Goal: Task Accomplishment & Management: Use online tool/utility

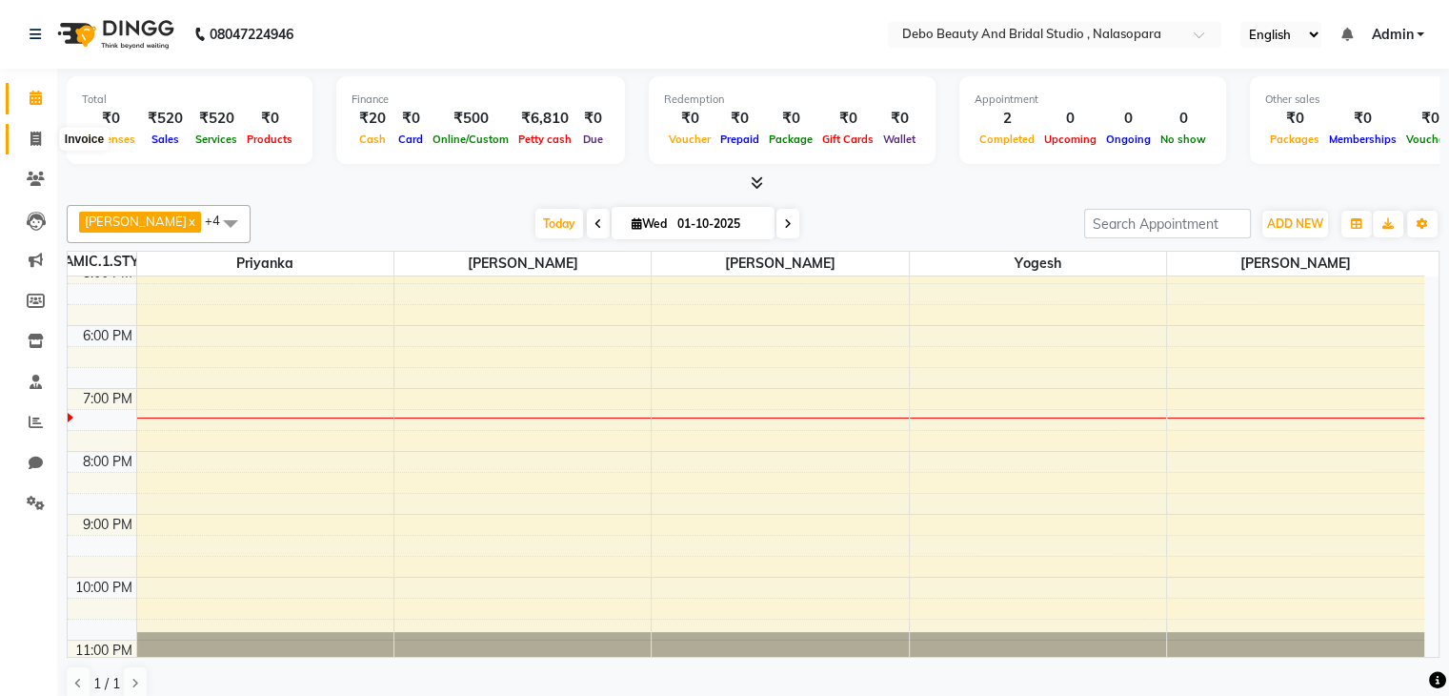
click at [30, 140] on icon at bounding box center [35, 138] width 10 height 14
select select "service"
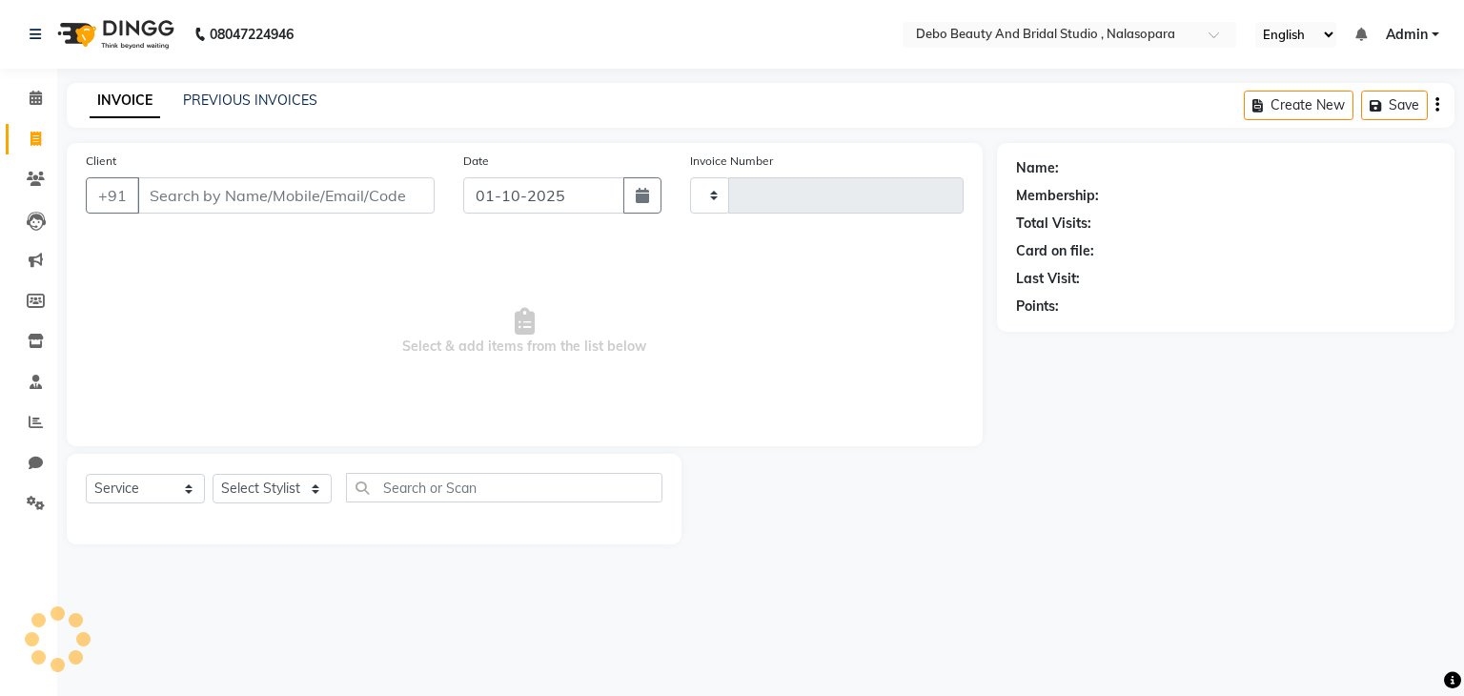
type input "0021"
select select "9026"
type input "a"
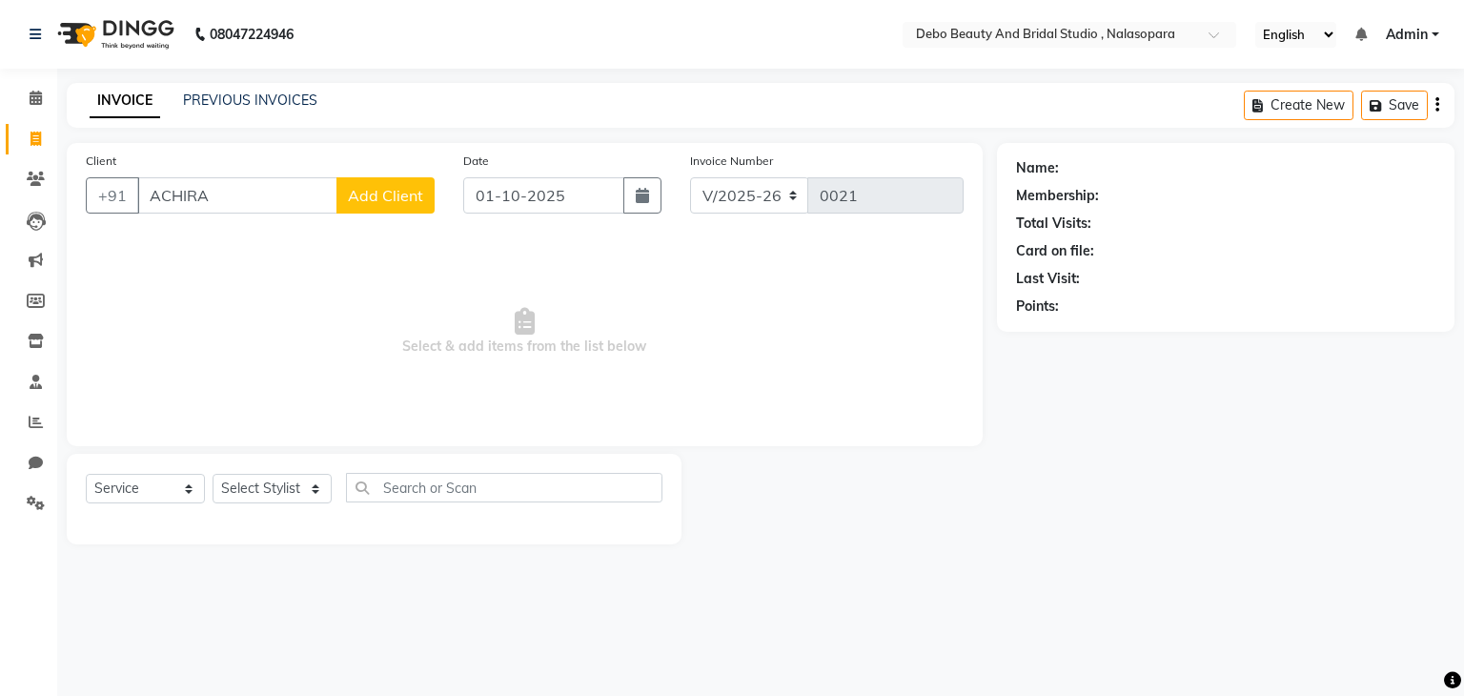
type input "ACHIRA"
click at [414, 203] on span "Add Client" at bounding box center [385, 195] width 75 height 19
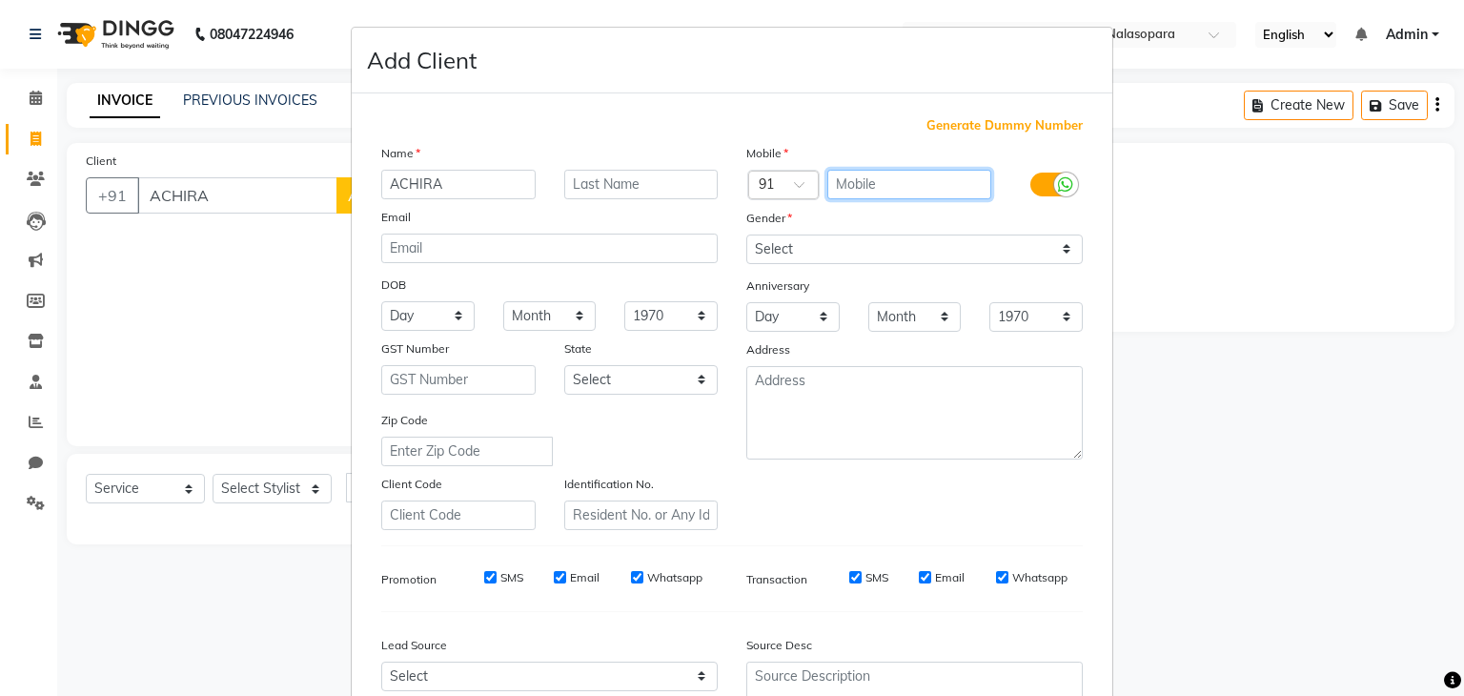
click at [846, 187] on input "text" at bounding box center [909, 185] width 165 height 30
type input "9834417775"
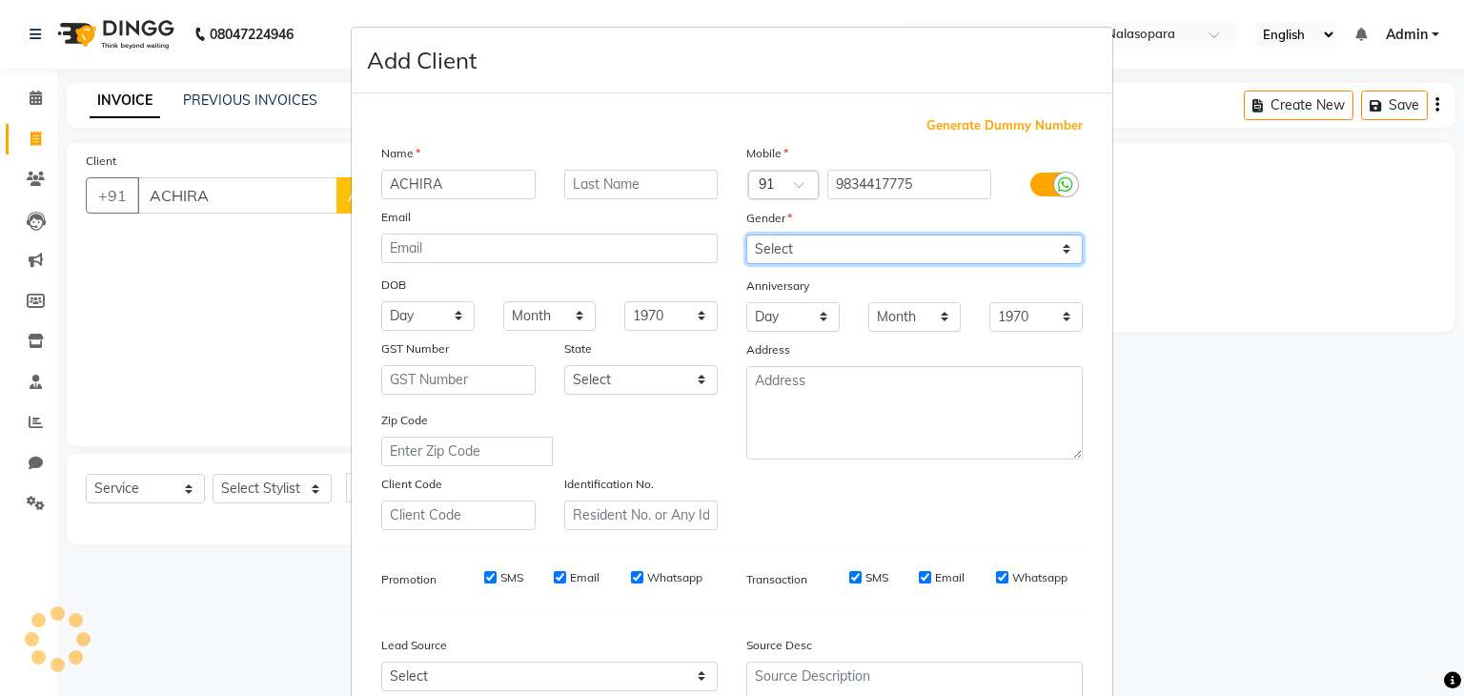
click at [1056, 253] on select "Select [DEMOGRAPHIC_DATA] [DEMOGRAPHIC_DATA] Other Prefer Not To Say" at bounding box center [914, 249] width 336 height 30
click at [746, 235] on select "Select [DEMOGRAPHIC_DATA] [DEMOGRAPHIC_DATA] Other Prefer Not To Say" at bounding box center [914, 249] width 336 height 30
click at [1061, 250] on select "Select [DEMOGRAPHIC_DATA] [DEMOGRAPHIC_DATA] Other Prefer Not To Say" at bounding box center [914, 249] width 336 height 30
select select "[DEMOGRAPHIC_DATA]"
click at [746, 235] on select "Select [DEMOGRAPHIC_DATA] [DEMOGRAPHIC_DATA] Other Prefer Not To Say" at bounding box center [914, 249] width 336 height 30
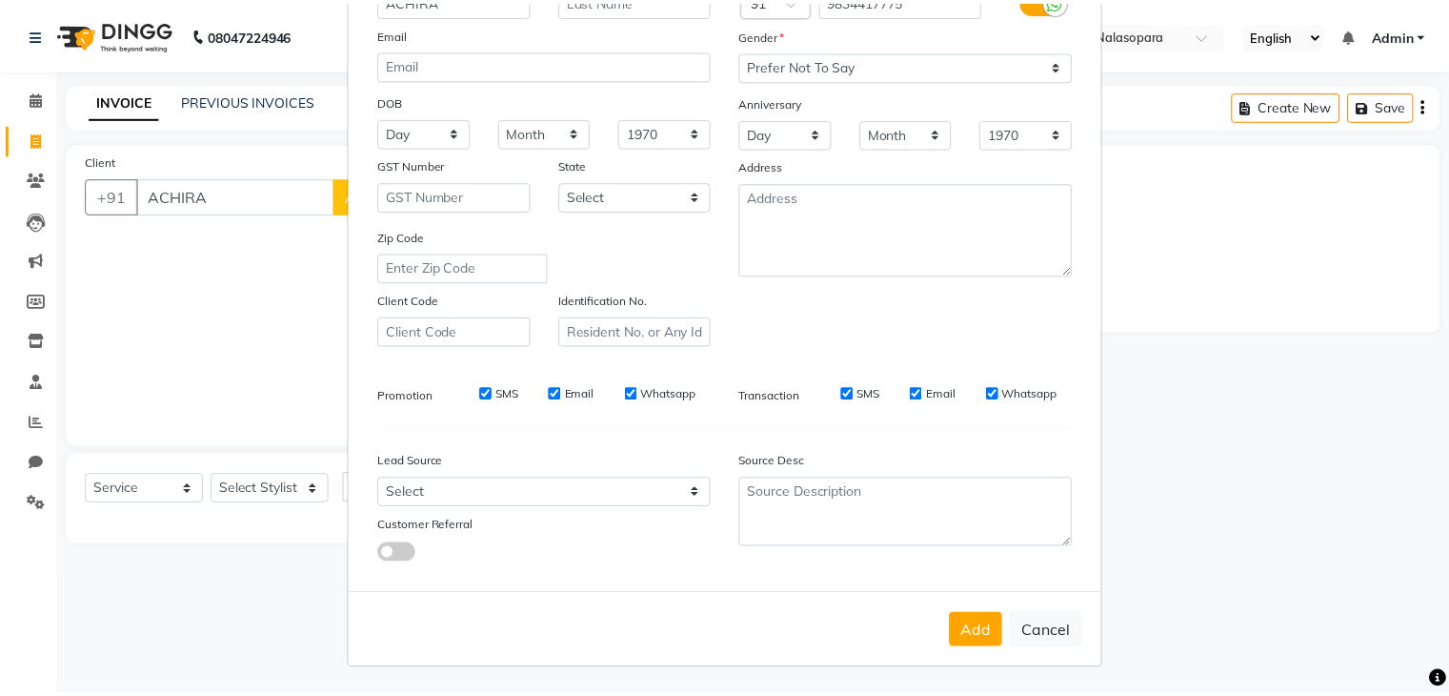
scroll to position [193, 0]
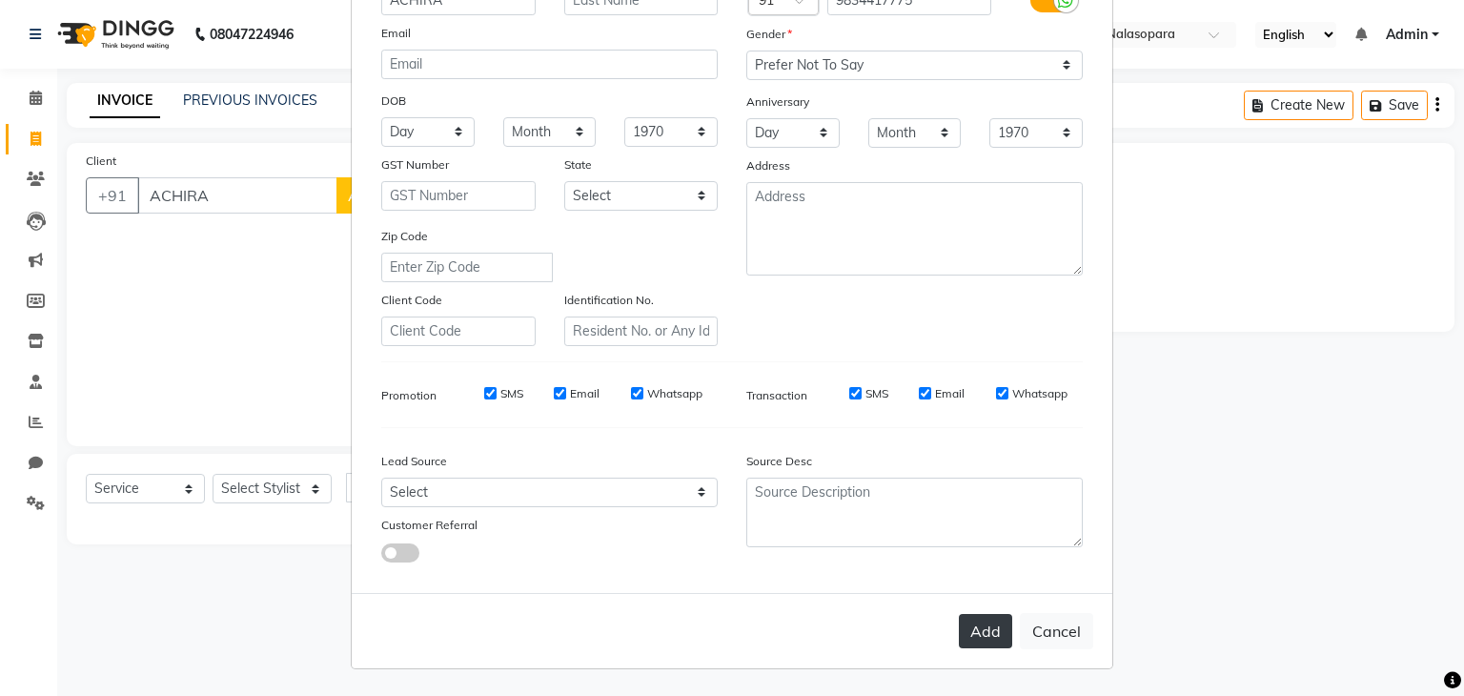
click at [976, 635] on button "Add" at bounding box center [985, 631] width 53 height 34
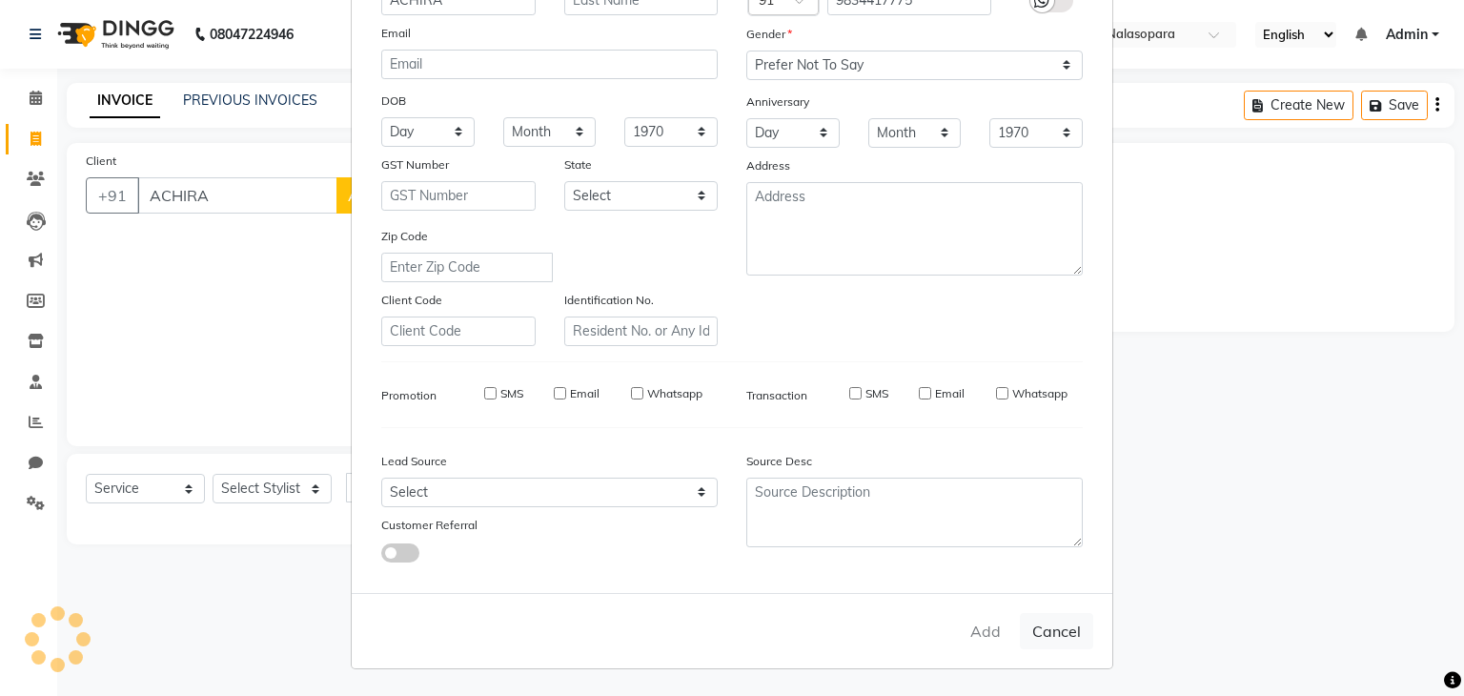
type input "9834417775"
select select
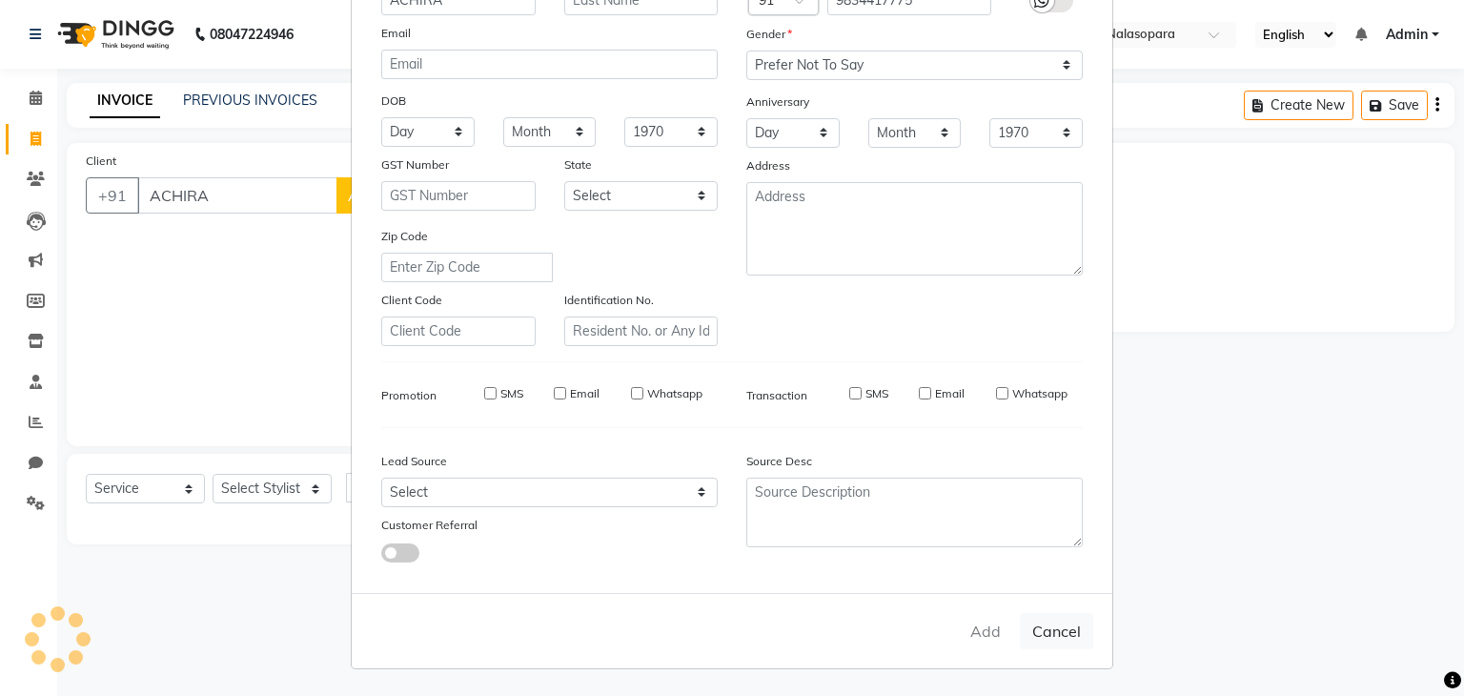
select select
checkbox input "false"
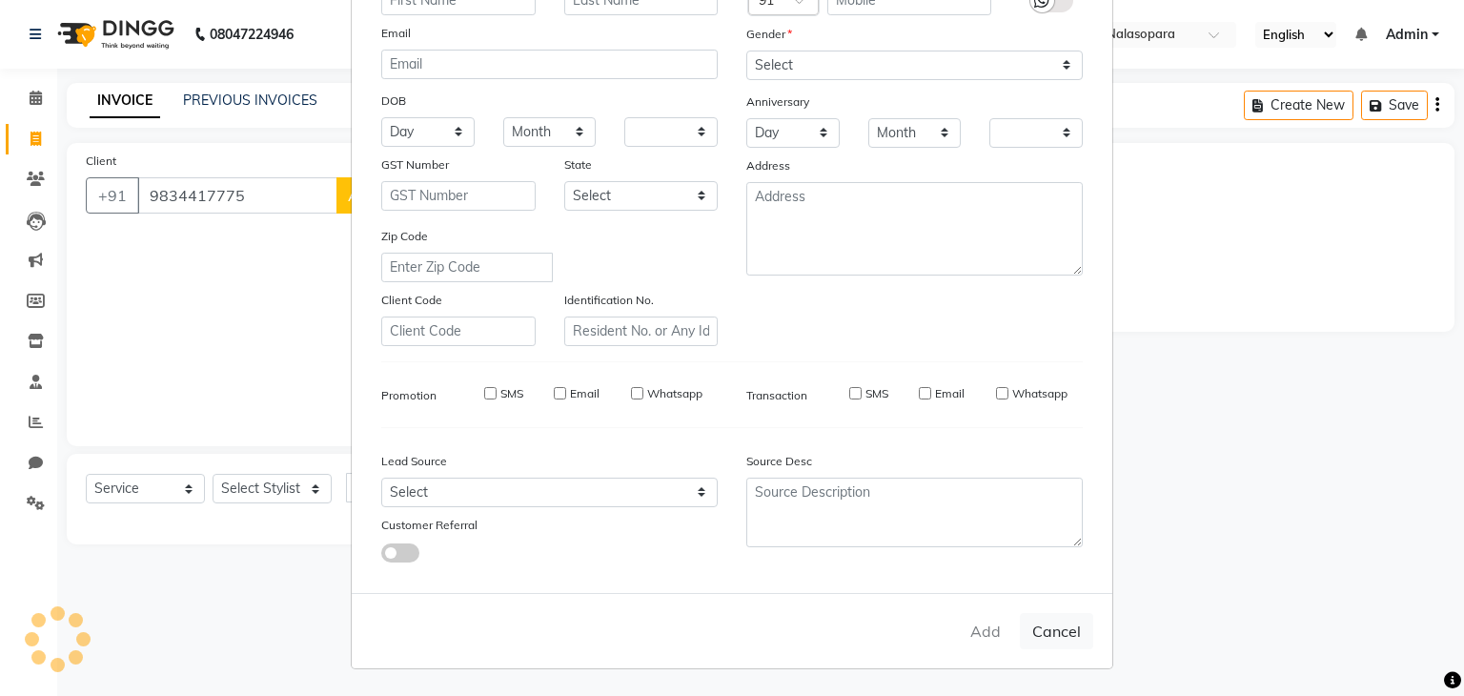
checkbox input "false"
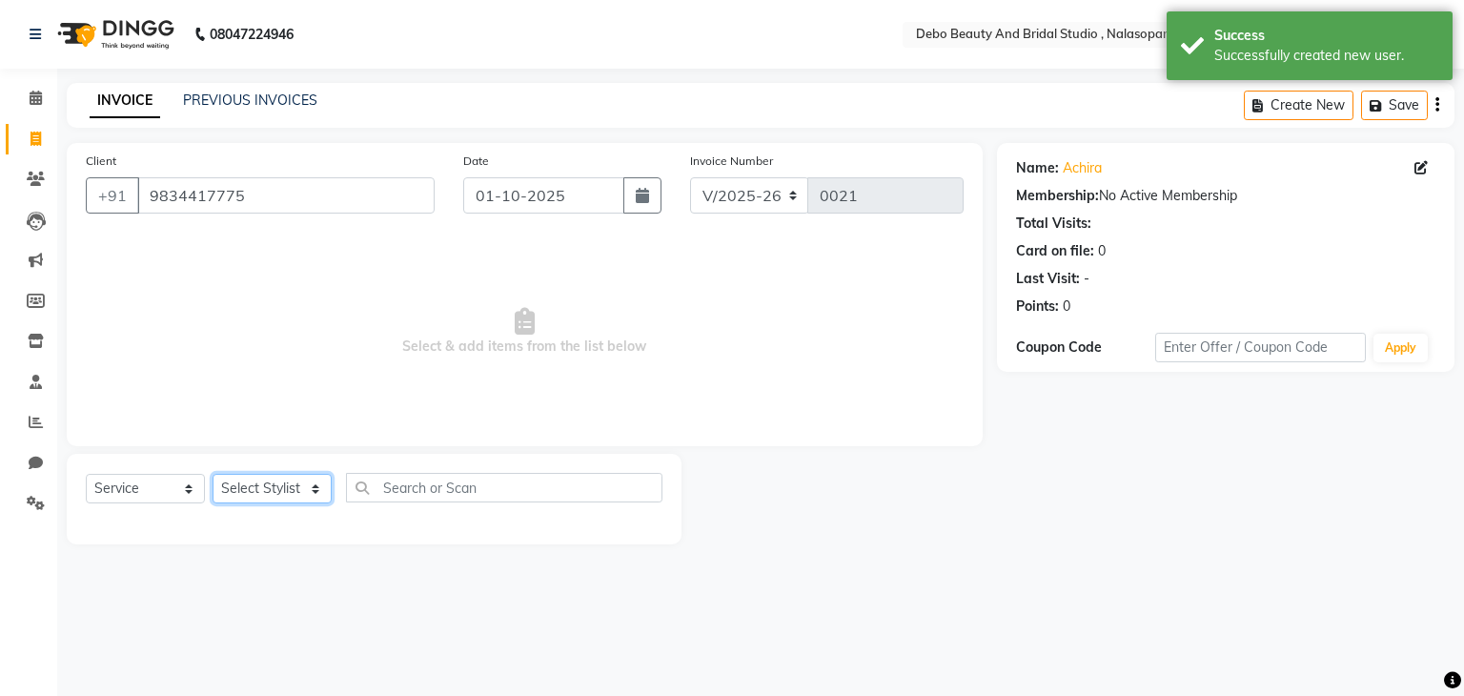
click at [318, 492] on select "Select Stylist [PERSON_NAME] priyanka [PERSON_NAME] [PERSON_NAME]" at bounding box center [271, 489] width 119 height 30
select select "92906"
click at [212, 475] on select "Select Stylist [PERSON_NAME] priyanka [PERSON_NAME] [PERSON_NAME]" at bounding box center [271, 489] width 119 height 30
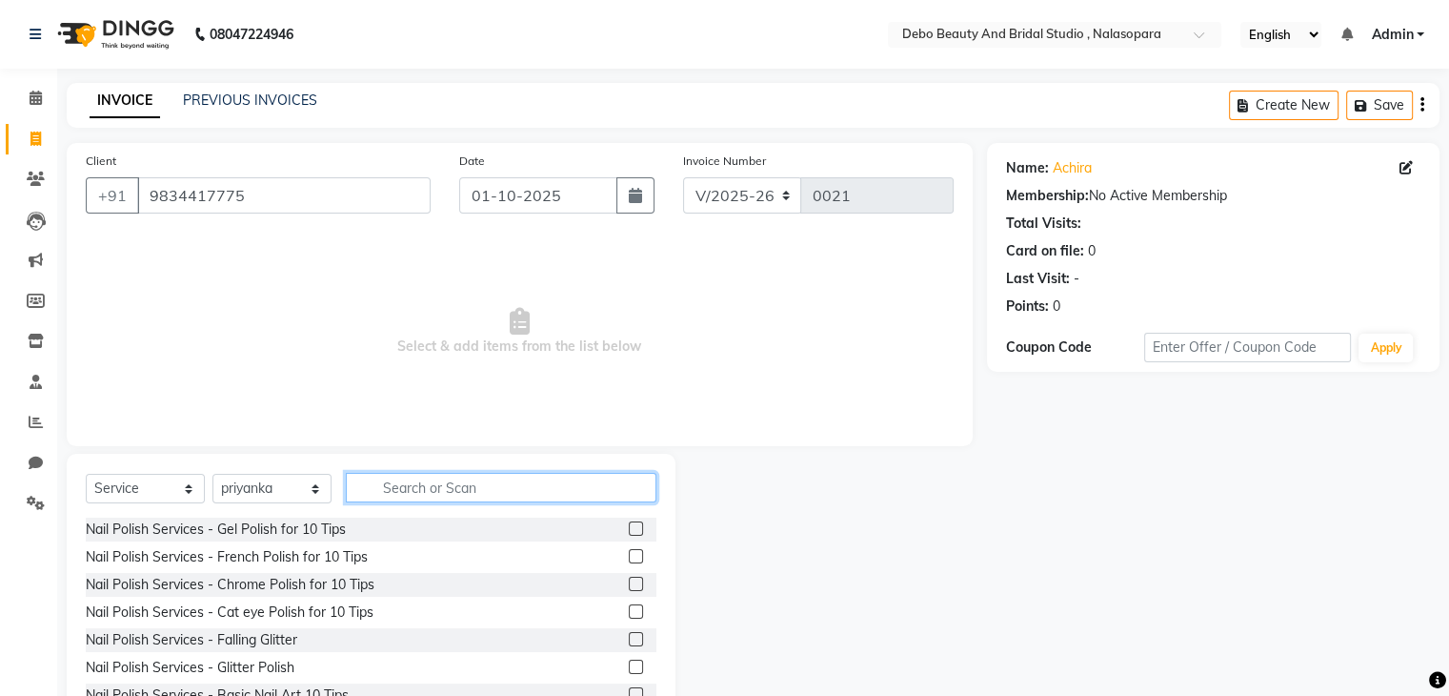
click at [468, 490] on input "text" at bounding box center [501, 488] width 311 height 30
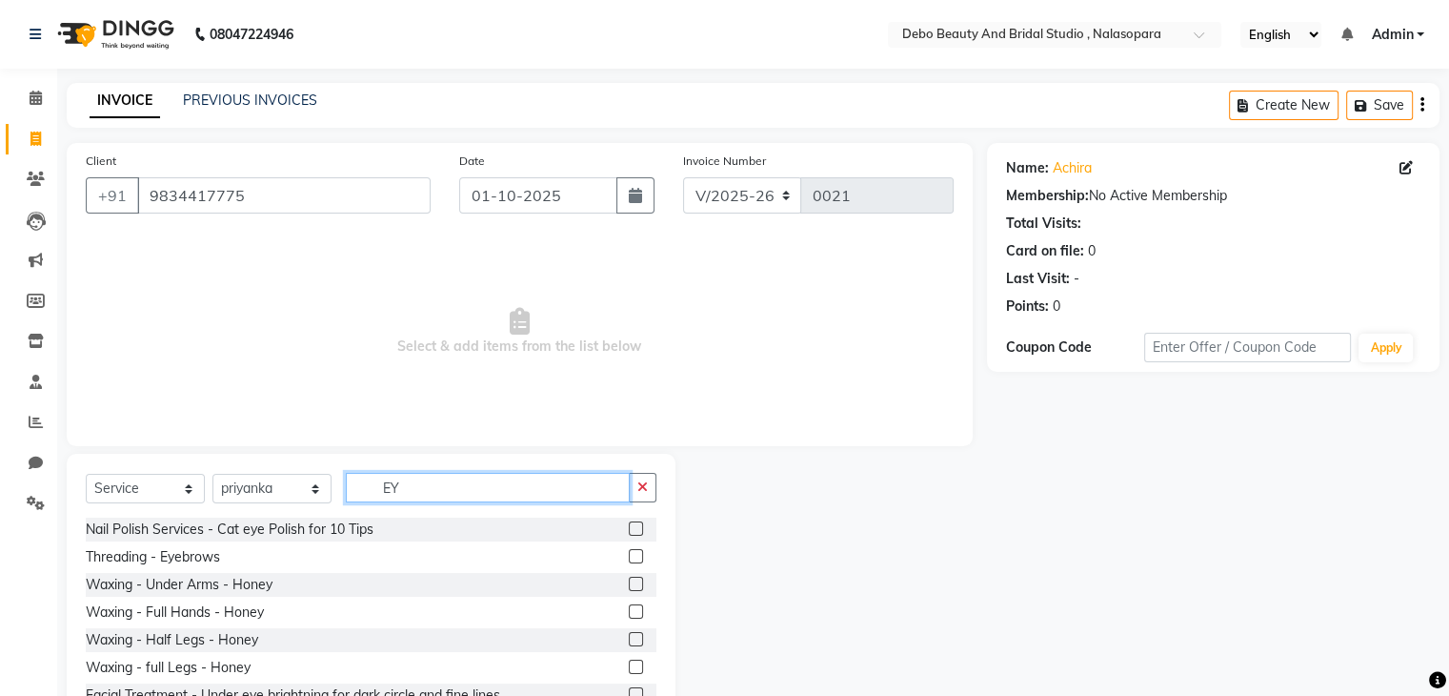
type input "EY"
click at [629, 556] on label at bounding box center [636, 556] width 14 height 14
click at [629, 556] on input "checkbox" at bounding box center [635, 557] width 12 height 12
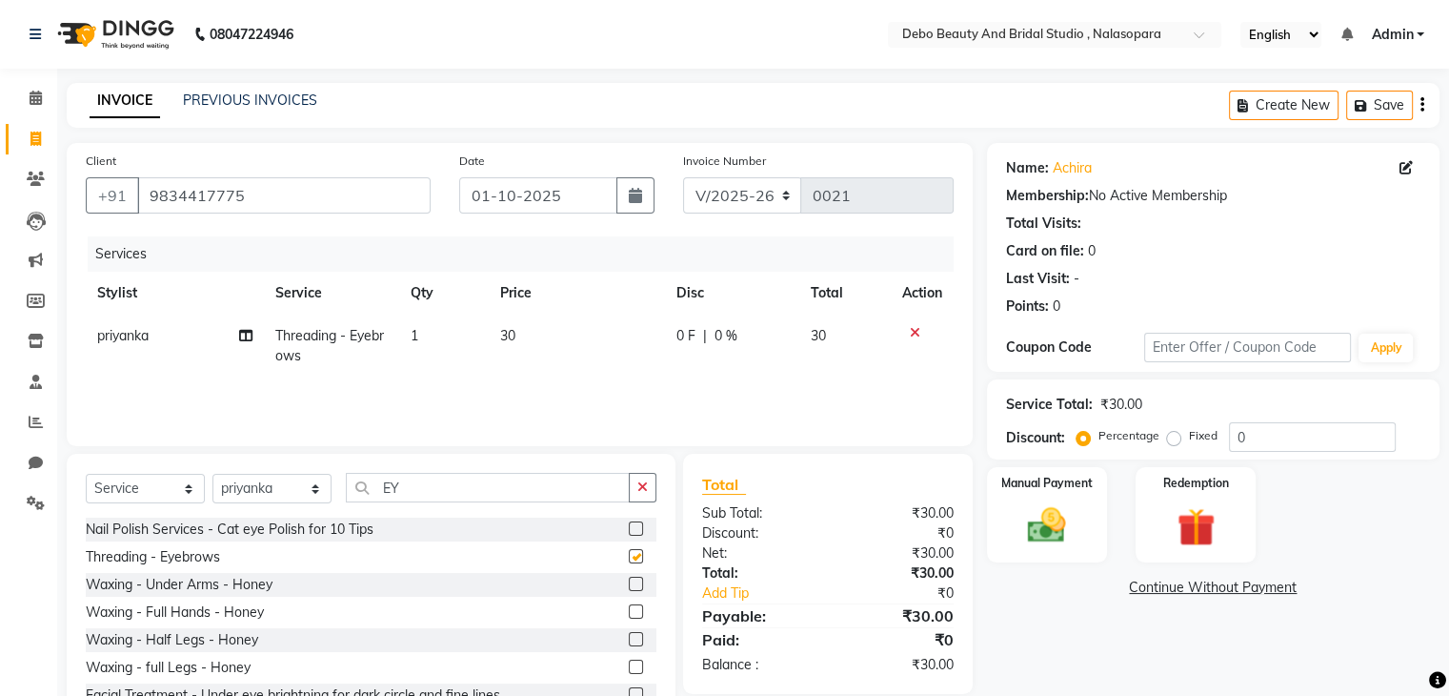
checkbox input "false"
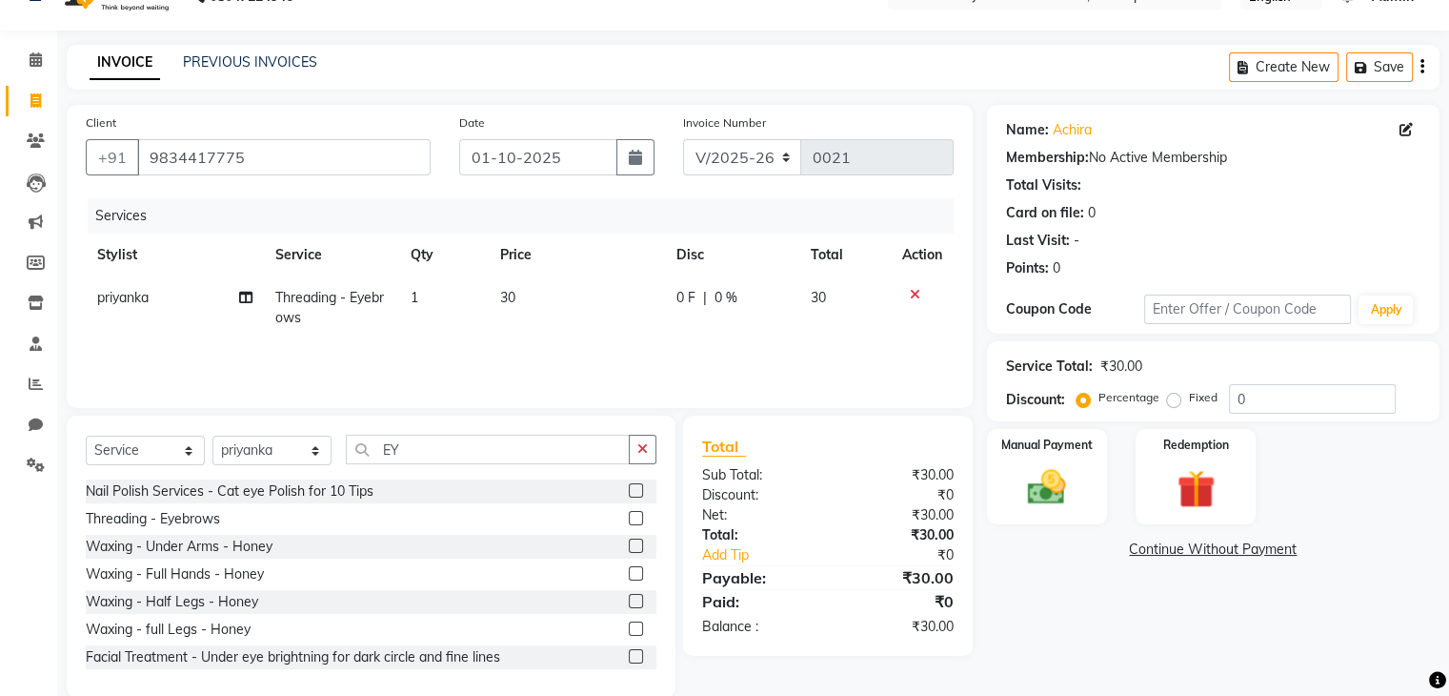
scroll to position [69, 0]
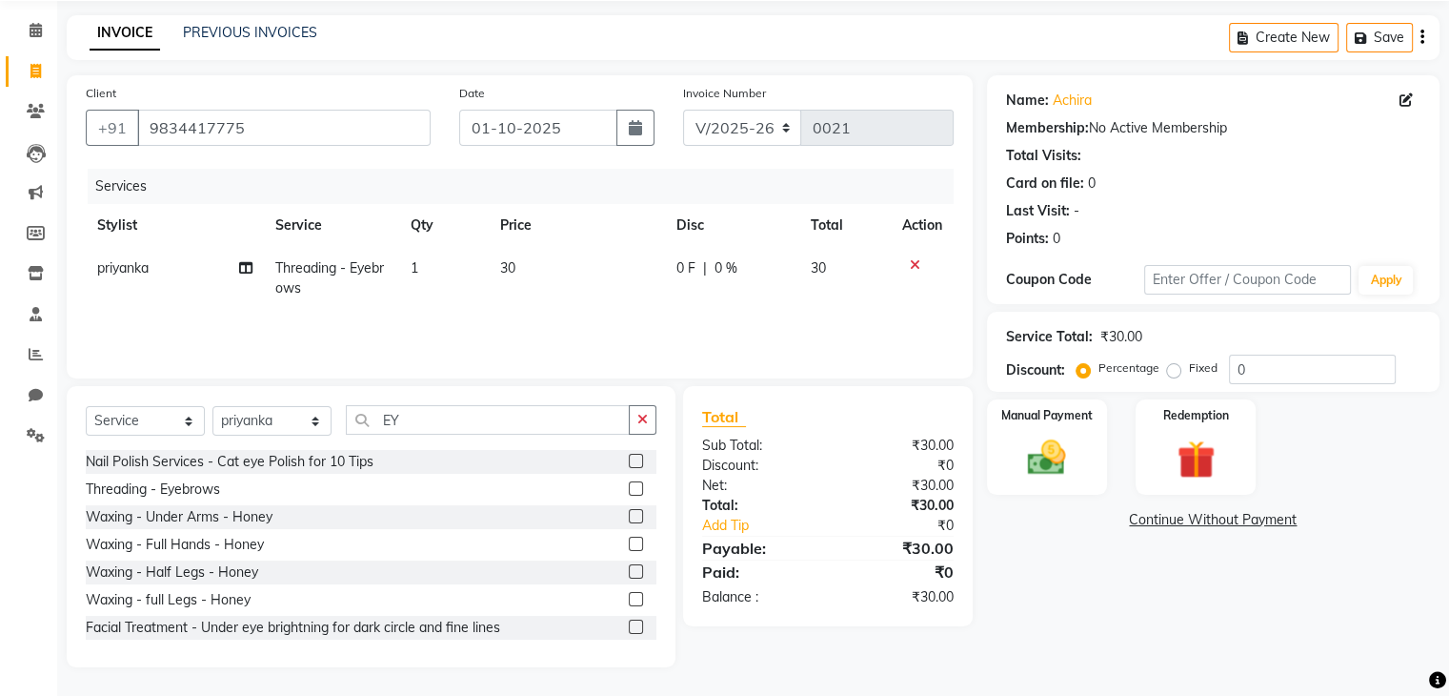
click at [971, 602] on div "Total Sub Total: ₹30.00 Discount: ₹0 Net: ₹30.00 Total: ₹30.00 Add Tip ₹0 Payab…" at bounding box center [828, 506] width 290 height 240
click at [1088, 462] on div "Manual Payment" at bounding box center [1046, 446] width 125 height 98
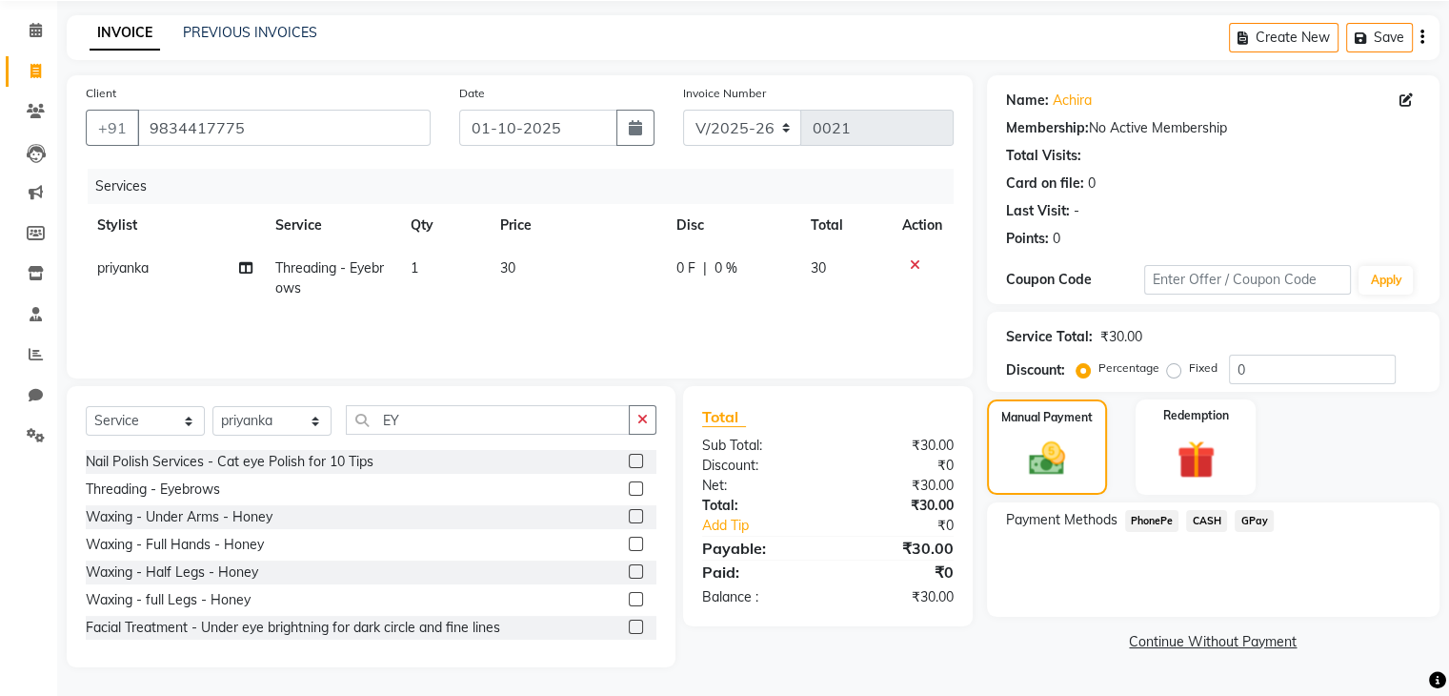
click at [1162, 524] on span "PhonePe" at bounding box center [1152, 521] width 54 height 22
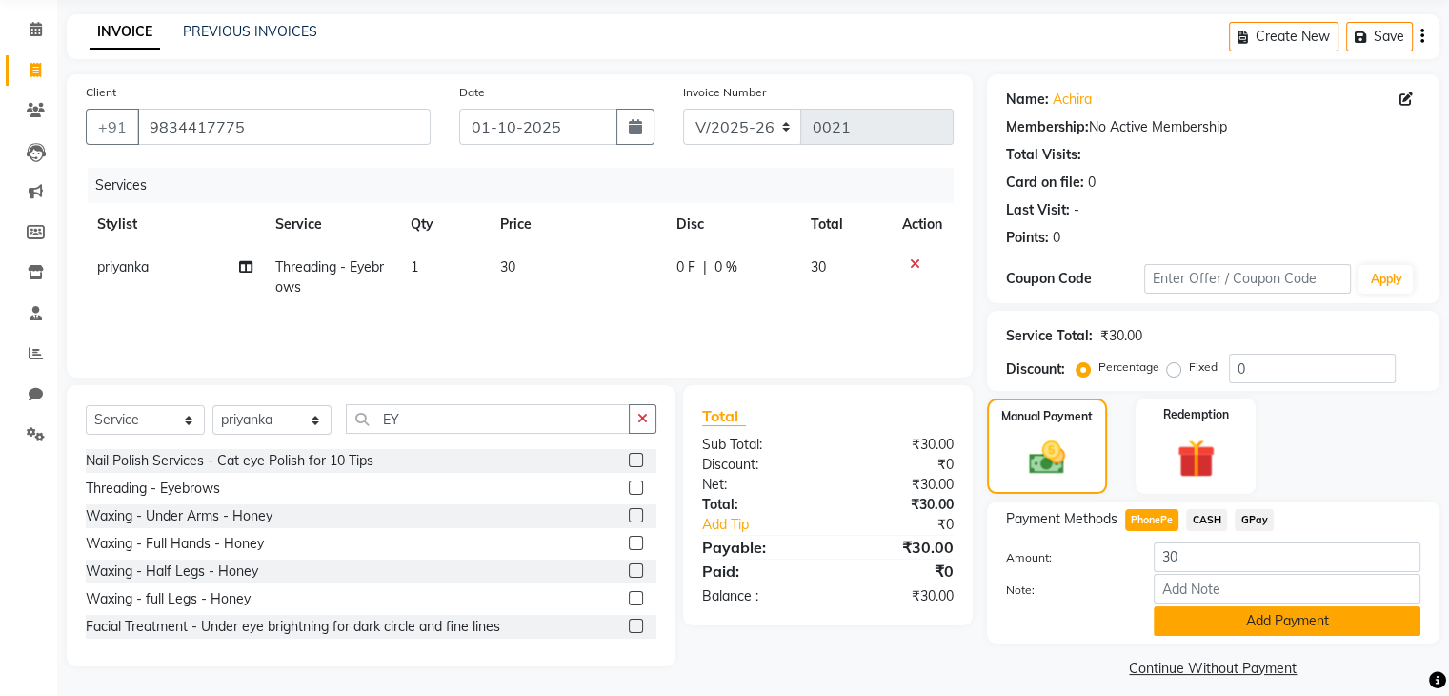
click at [1263, 630] on button "Add Payment" at bounding box center [1287, 621] width 267 height 30
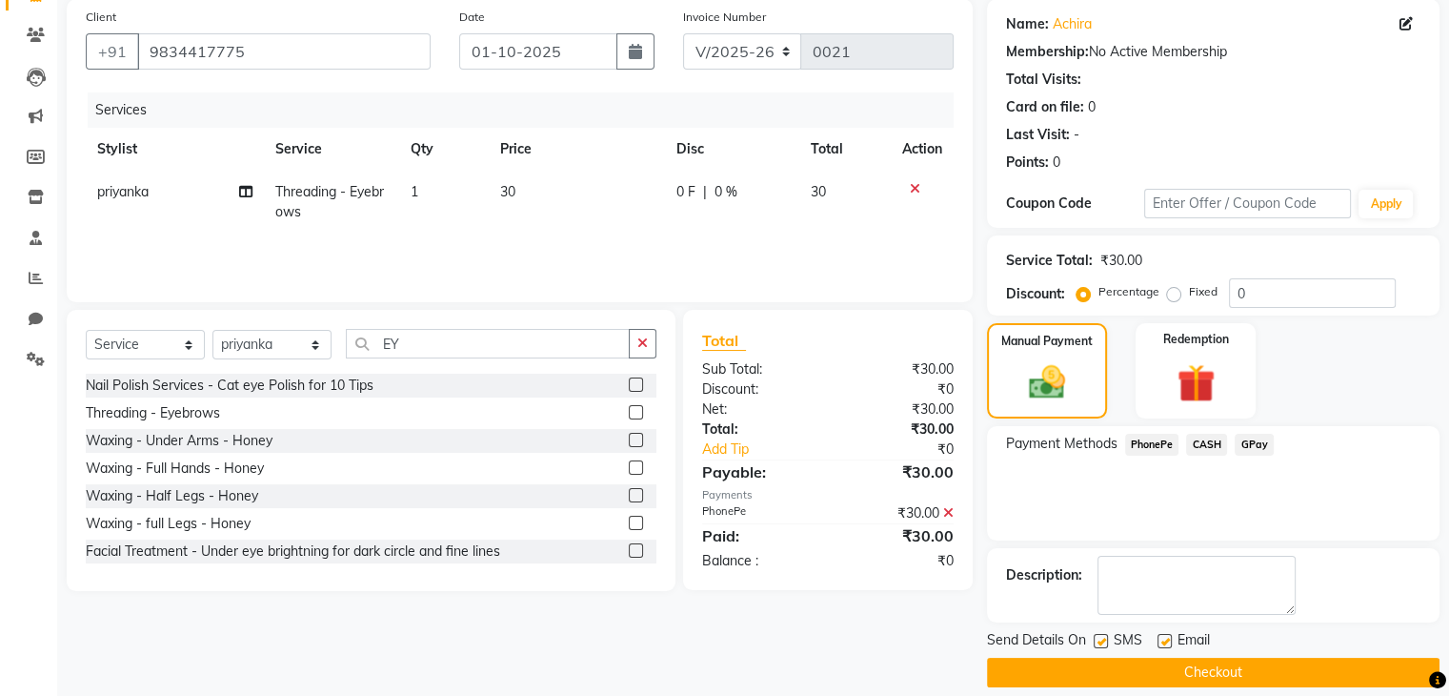
scroll to position [163, 0]
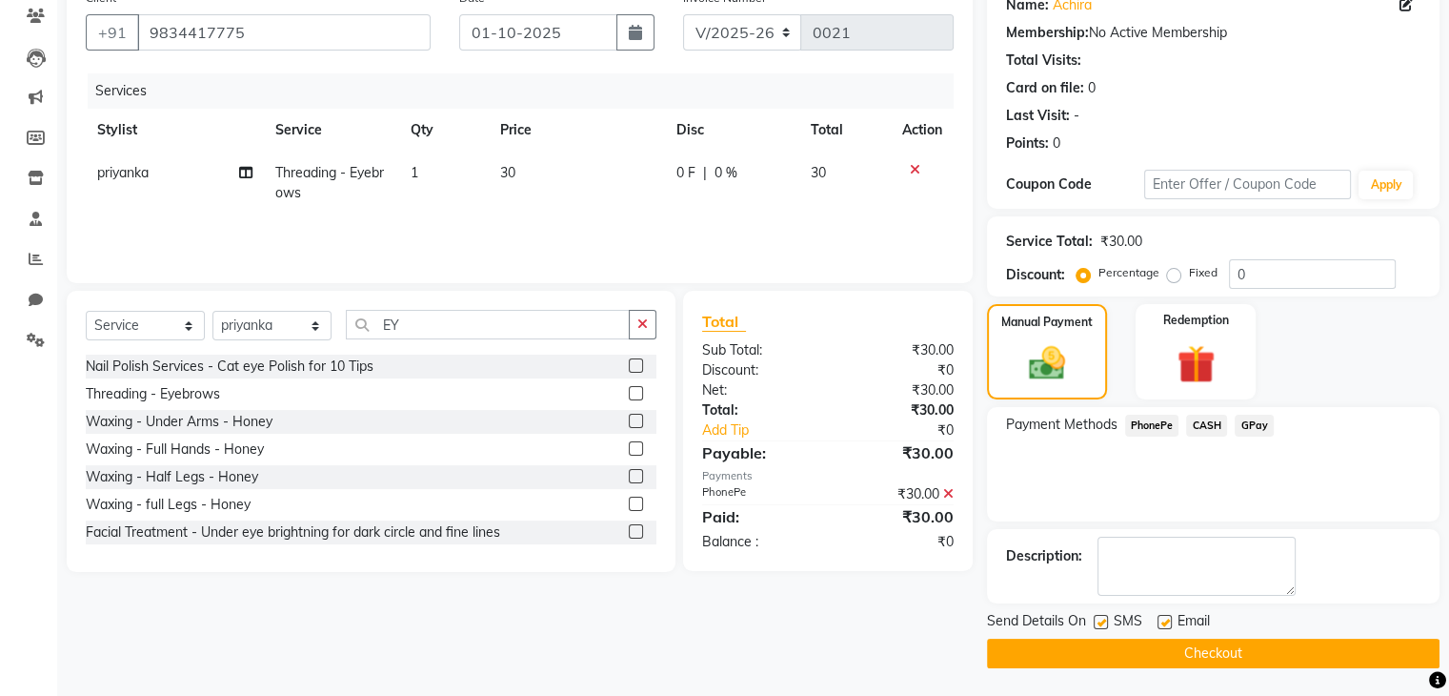
click at [1166, 626] on label at bounding box center [1165, 622] width 14 height 14
click at [1166, 626] on input "checkbox" at bounding box center [1164, 622] width 12 height 12
checkbox input "false"
click at [1101, 624] on label at bounding box center [1101, 622] width 14 height 14
click at [1101, 624] on input "checkbox" at bounding box center [1100, 622] width 12 height 12
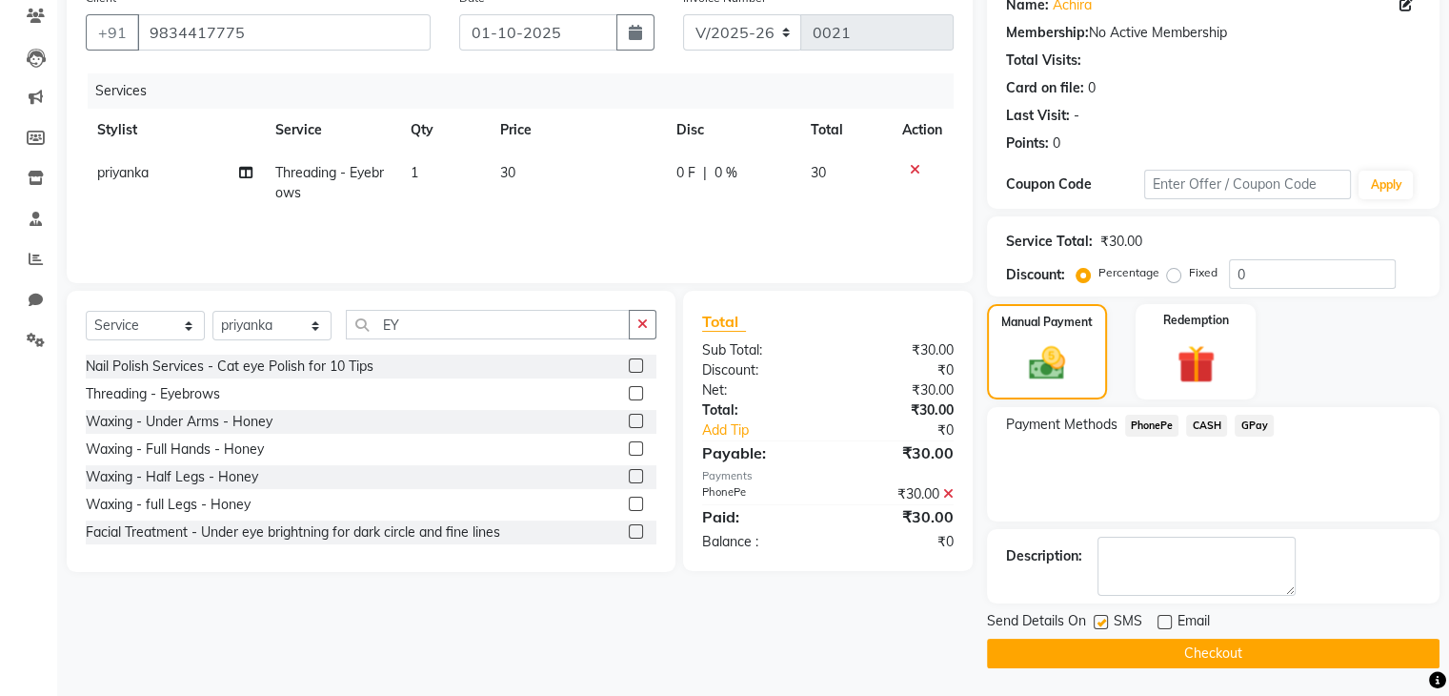
checkbox input "false"
click at [1164, 425] on span "PhonePe" at bounding box center [1152, 425] width 54 height 22
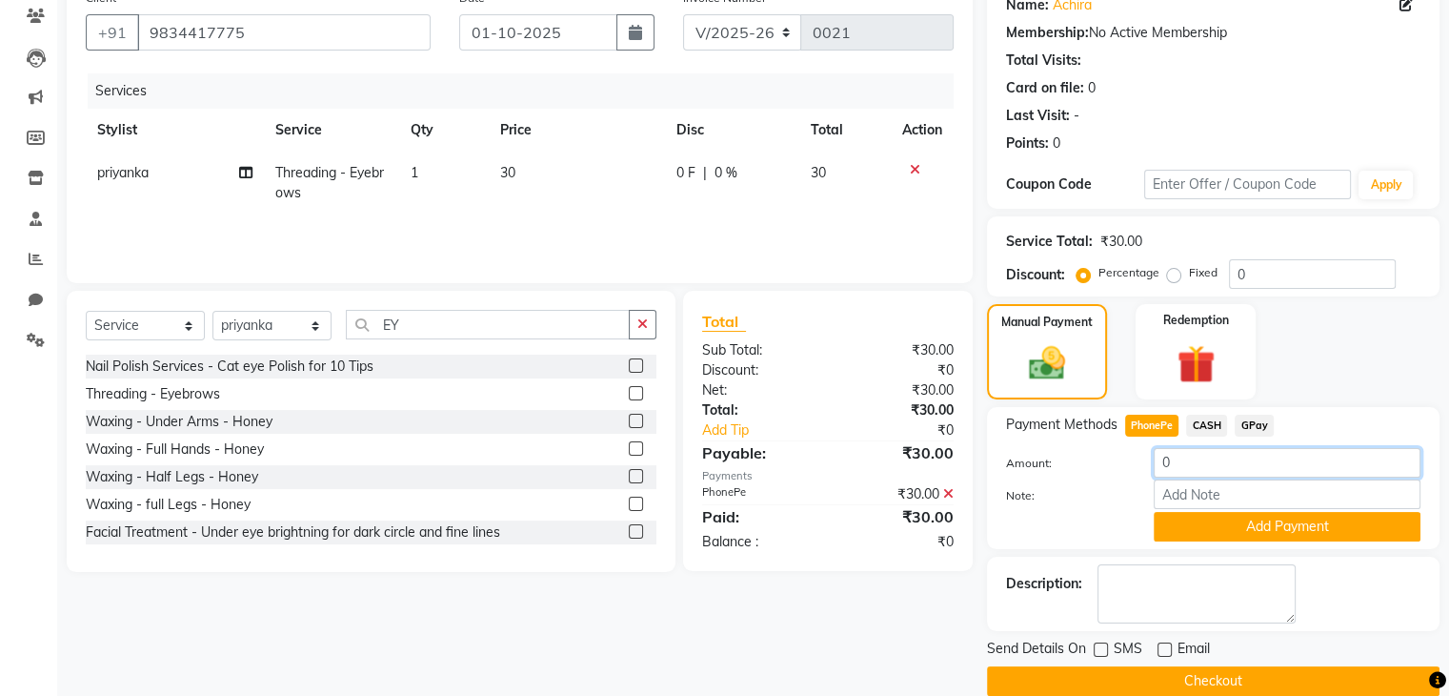
click at [1239, 459] on input "0" at bounding box center [1287, 463] width 267 height 30
type input "0"
type input "30"
click at [1241, 524] on button "Add Payment" at bounding box center [1287, 527] width 267 height 30
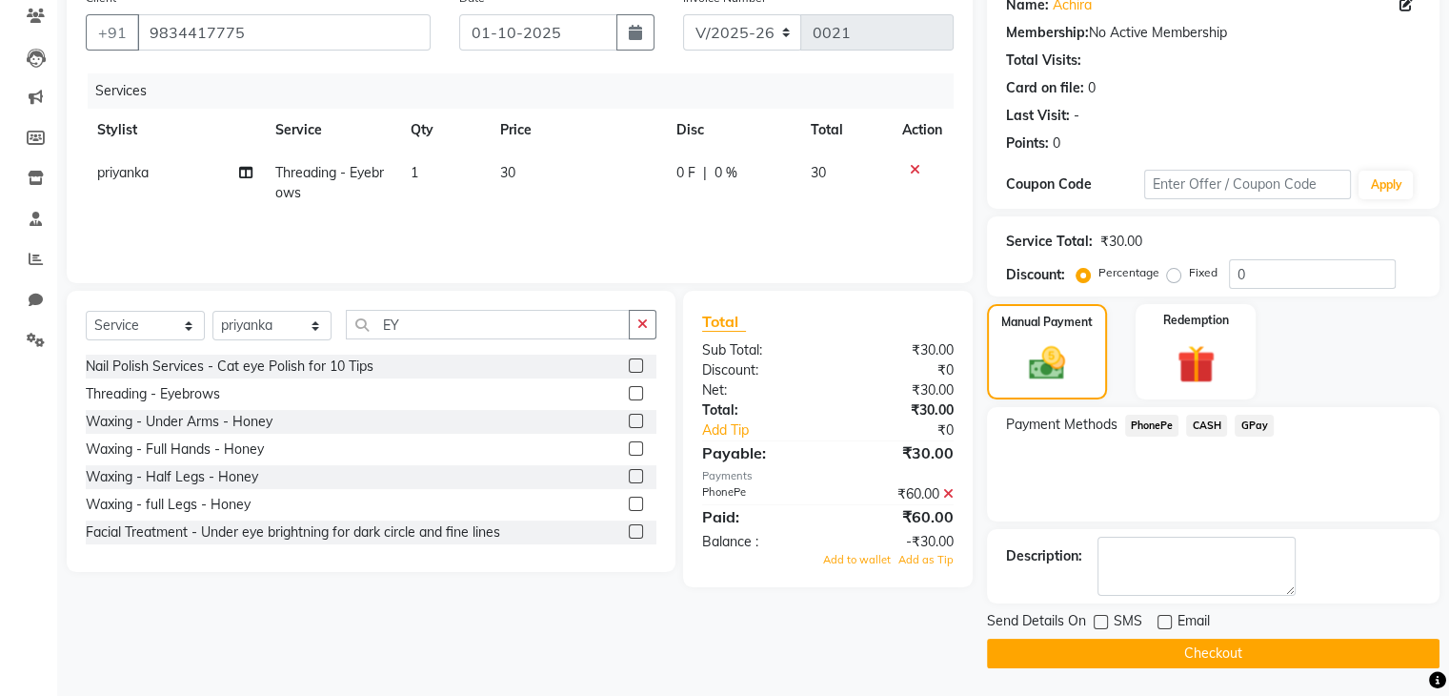
click at [949, 492] on icon at bounding box center [948, 493] width 10 height 13
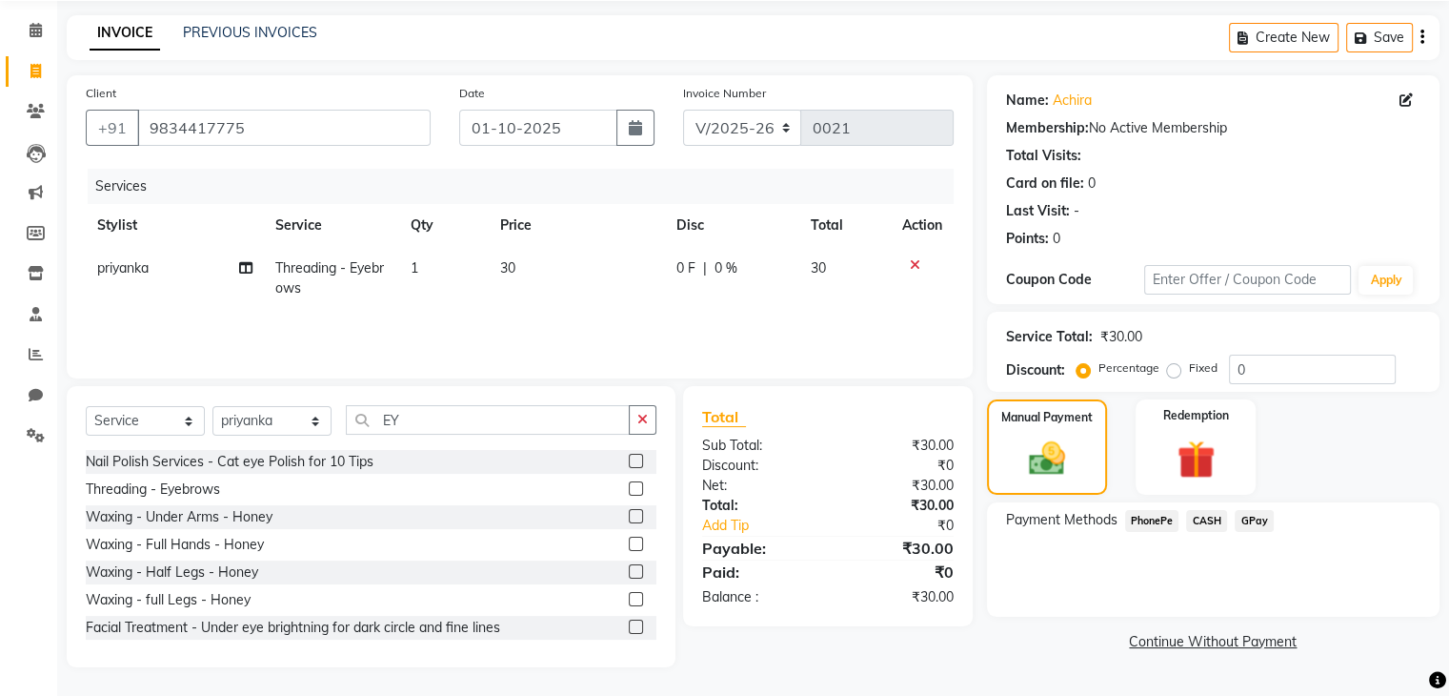
scroll to position [69, 0]
click at [1162, 519] on span "PhonePe" at bounding box center [1152, 521] width 54 height 22
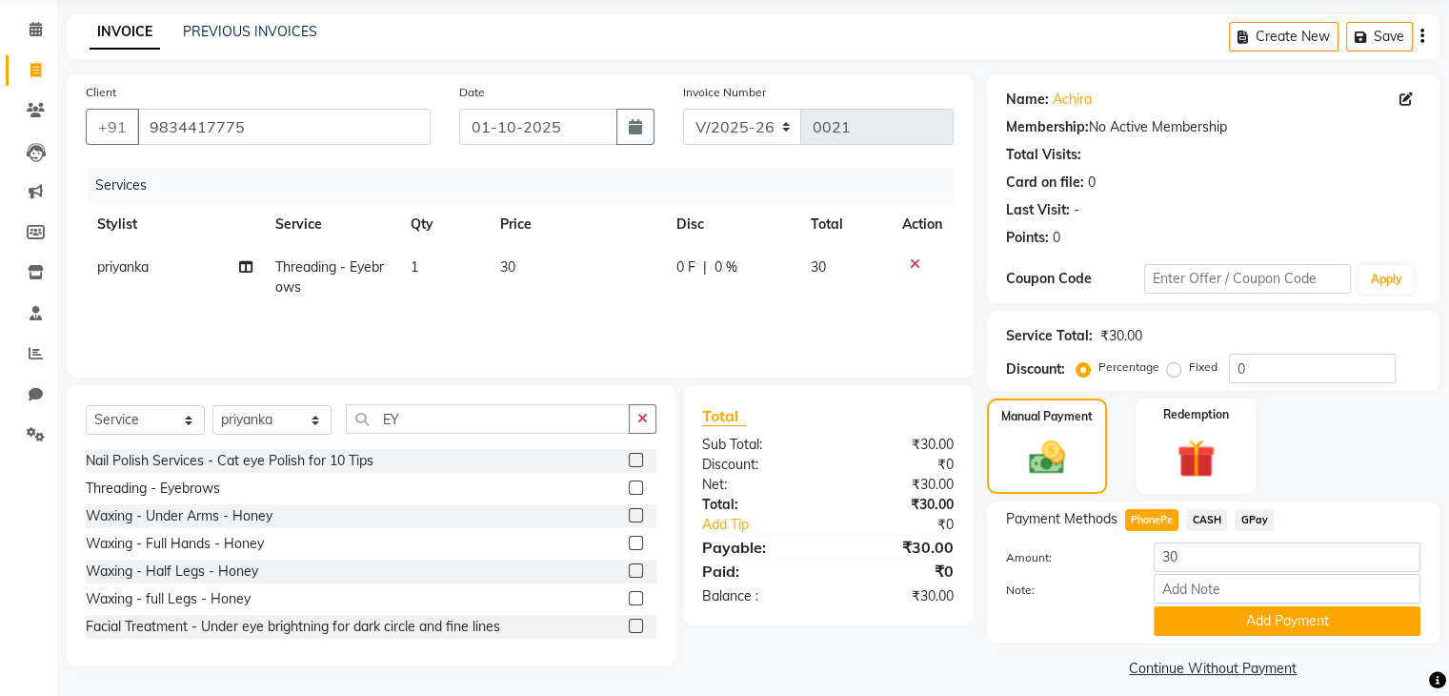
scroll to position [85, 0]
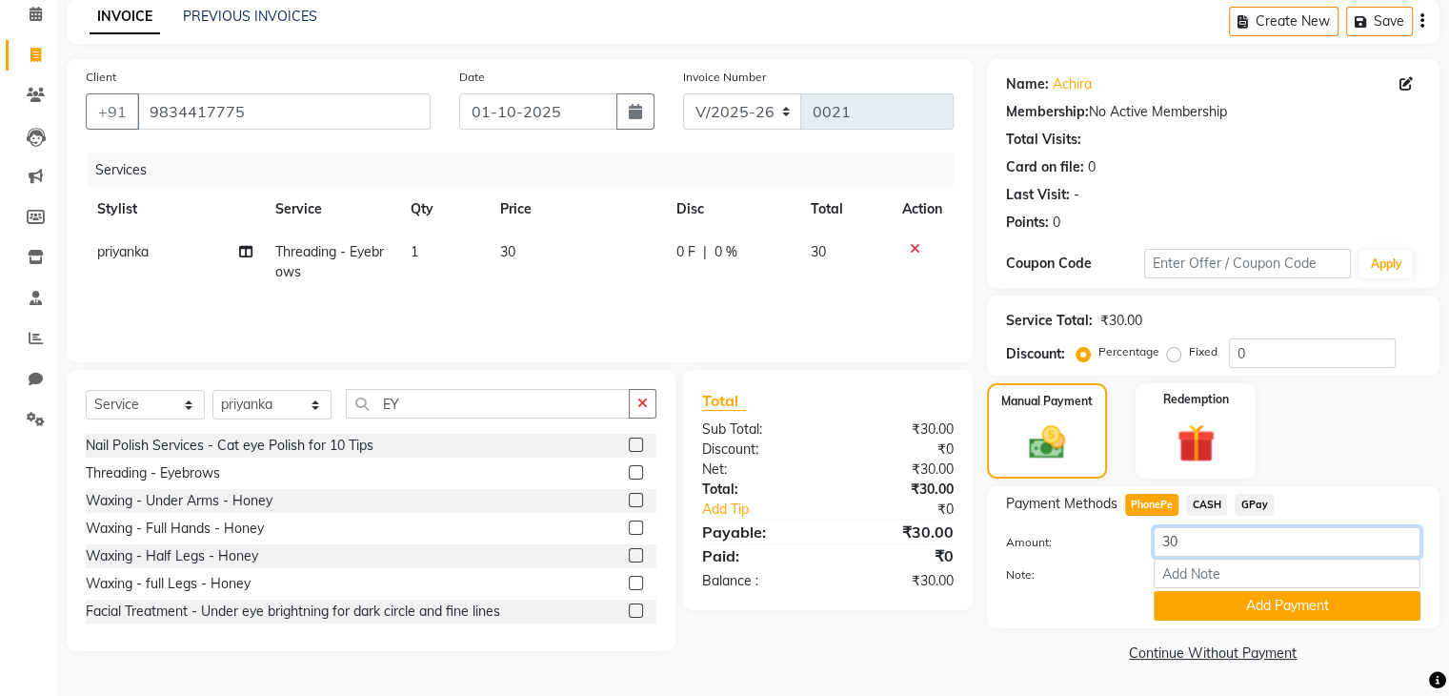
click at [1196, 546] on input "30" at bounding box center [1287, 542] width 267 height 30
type input "3"
click at [1257, 599] on button "Add Payment" at bounding box center [1287, 606] width 267 height 30
click at [1309, 608] on button "Add Payment" at bounding box center [1287, 606] width 267 height 30
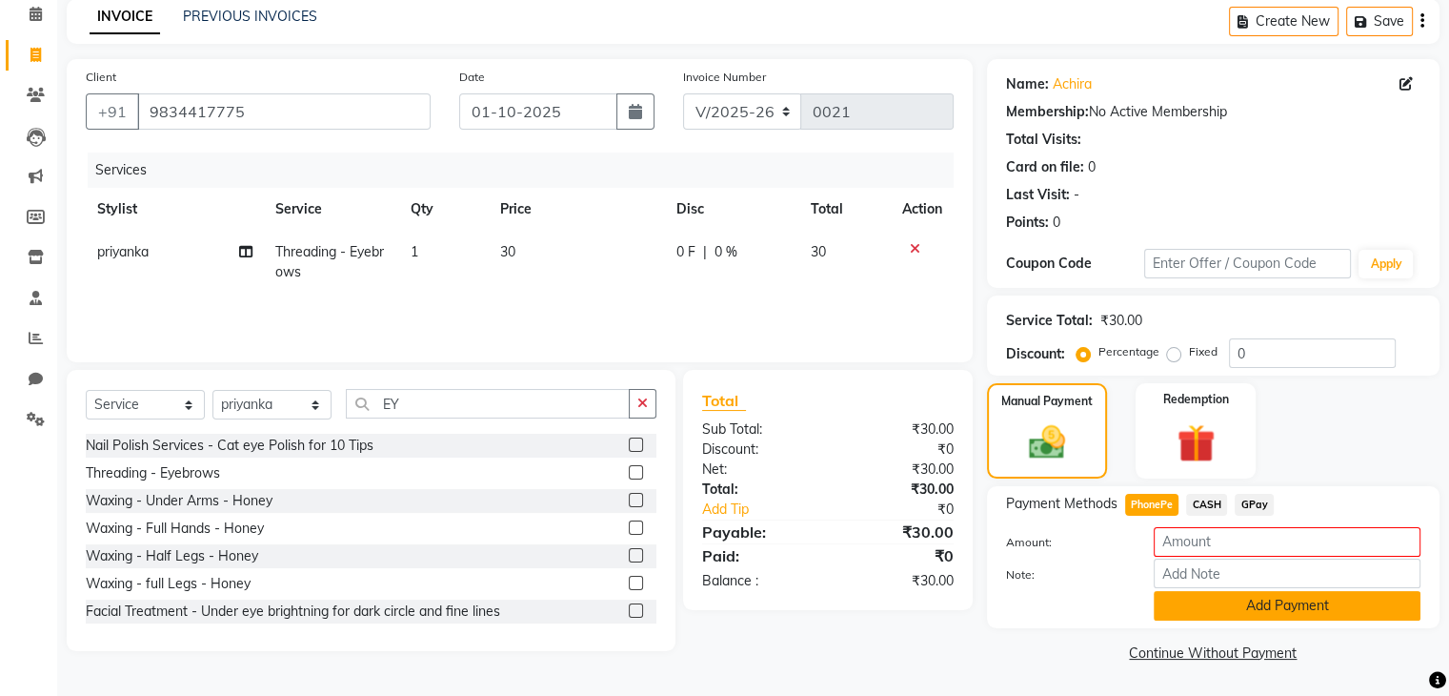
click at [1309, 608] on button "Add Payment" at bounding box center [1287, 606] width 267 height 30
click at [1164, 500] on span "PhonePe" at bounding box center [1152, 505] width 54 height 22
type input "30"
click at [1231, 605] on button "Add Payment" at bounding box center [1287, 606] width 267 height 30
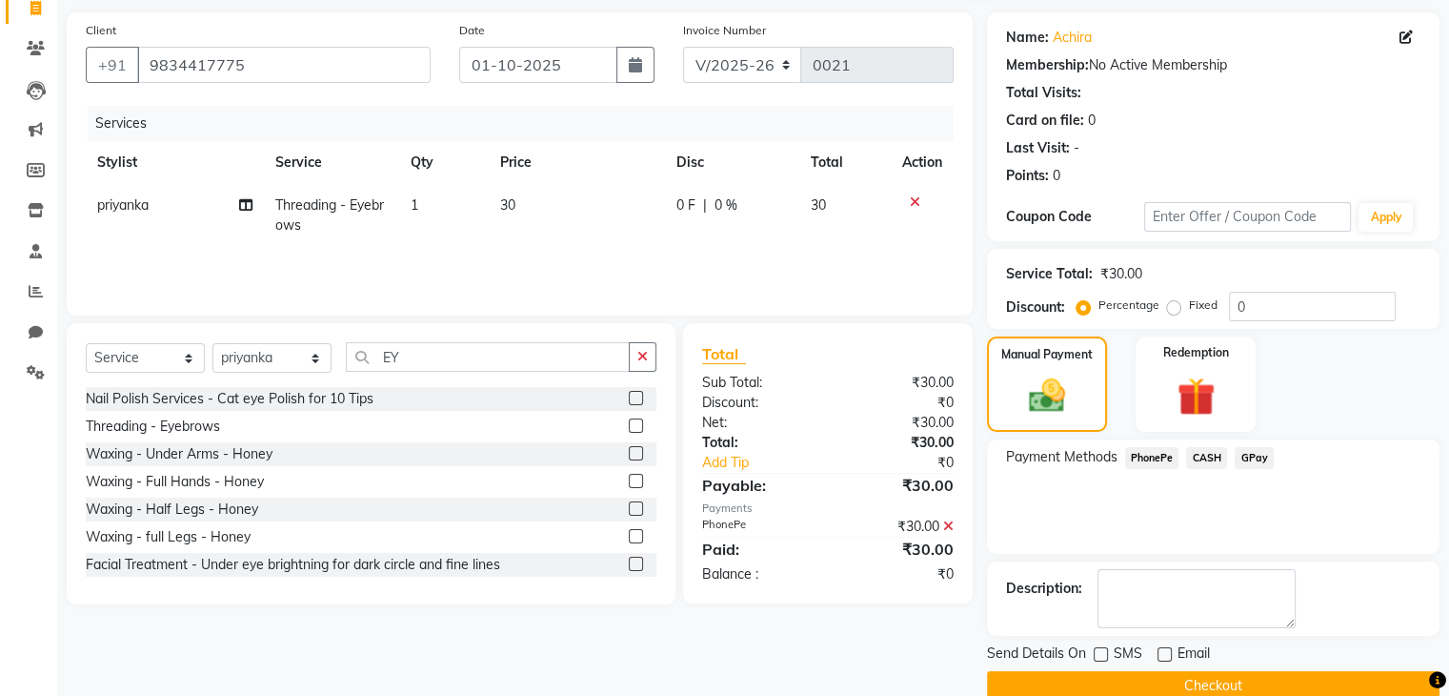
scroll to position [163, 0]
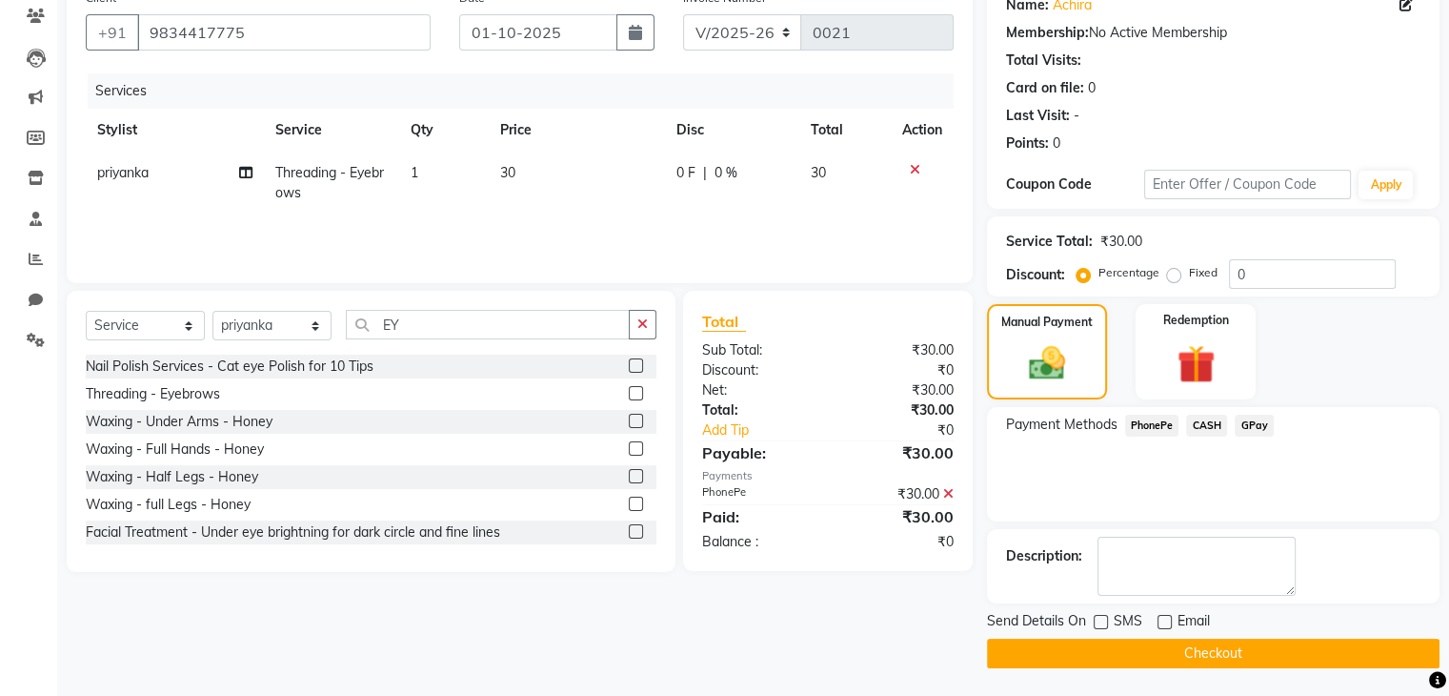
click at [629, 397] on label at bounding box center [636, 393] width 14 height 14
click at [629, 397] on input "checkbox" at bounding box center [635, 394] width 12 height 12
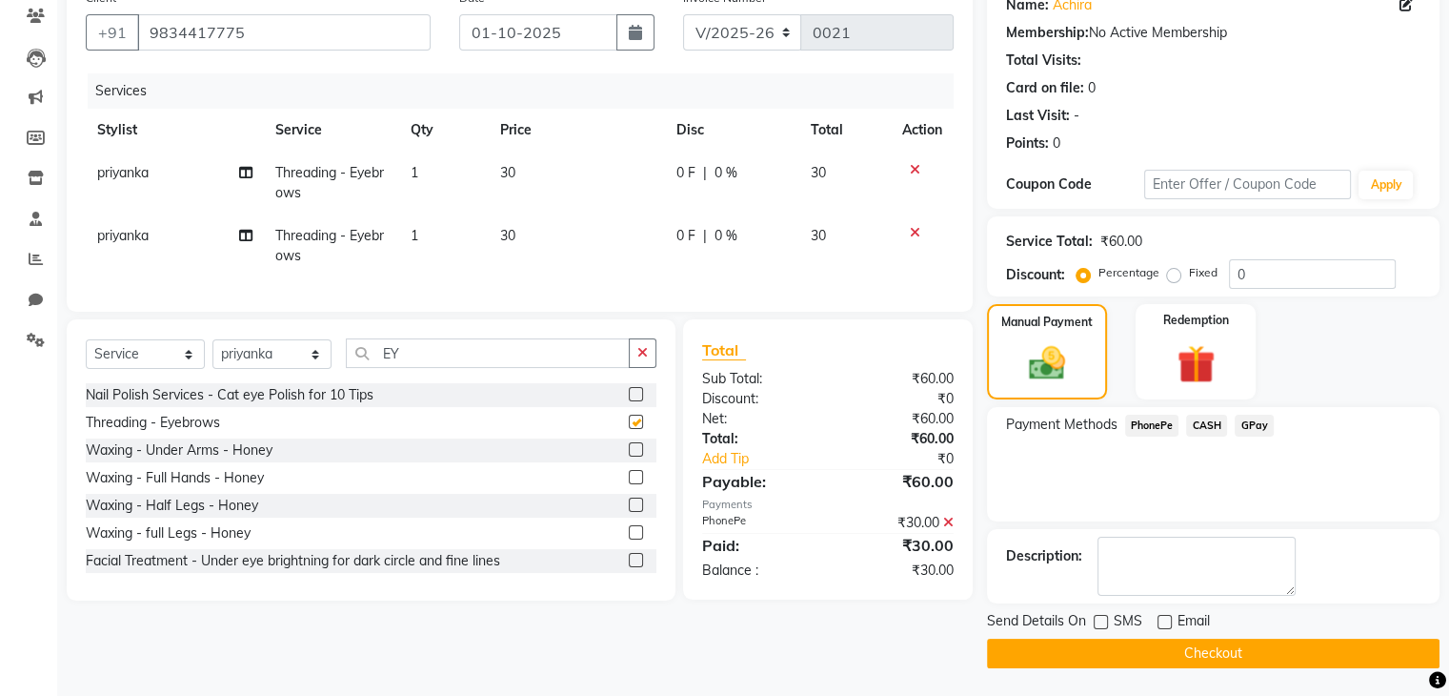
checkbox input "false"
click at [943, 529] on icon at bounding box center [948, 521] width 10 height 13
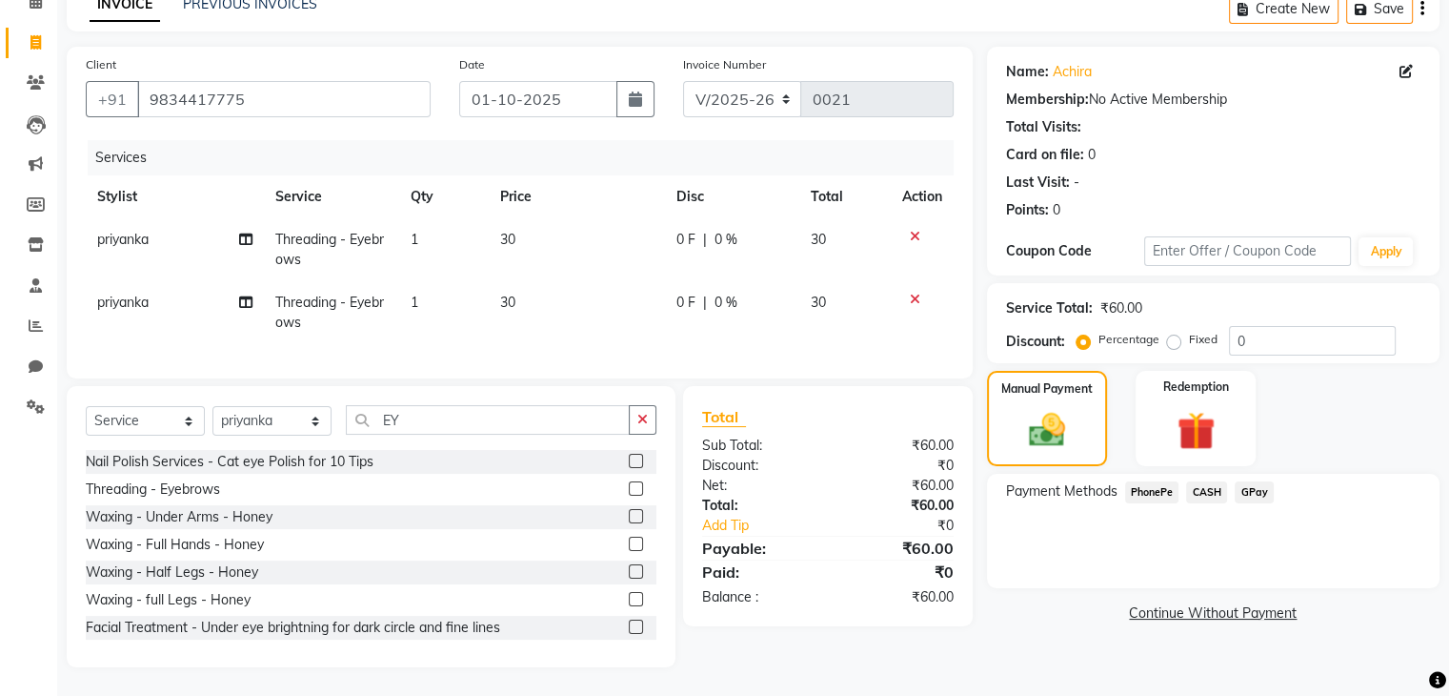
scroll to position [111, 0]
click at [639, 414] on icon "button" at bounding box center [642, 419] width 10 height 13
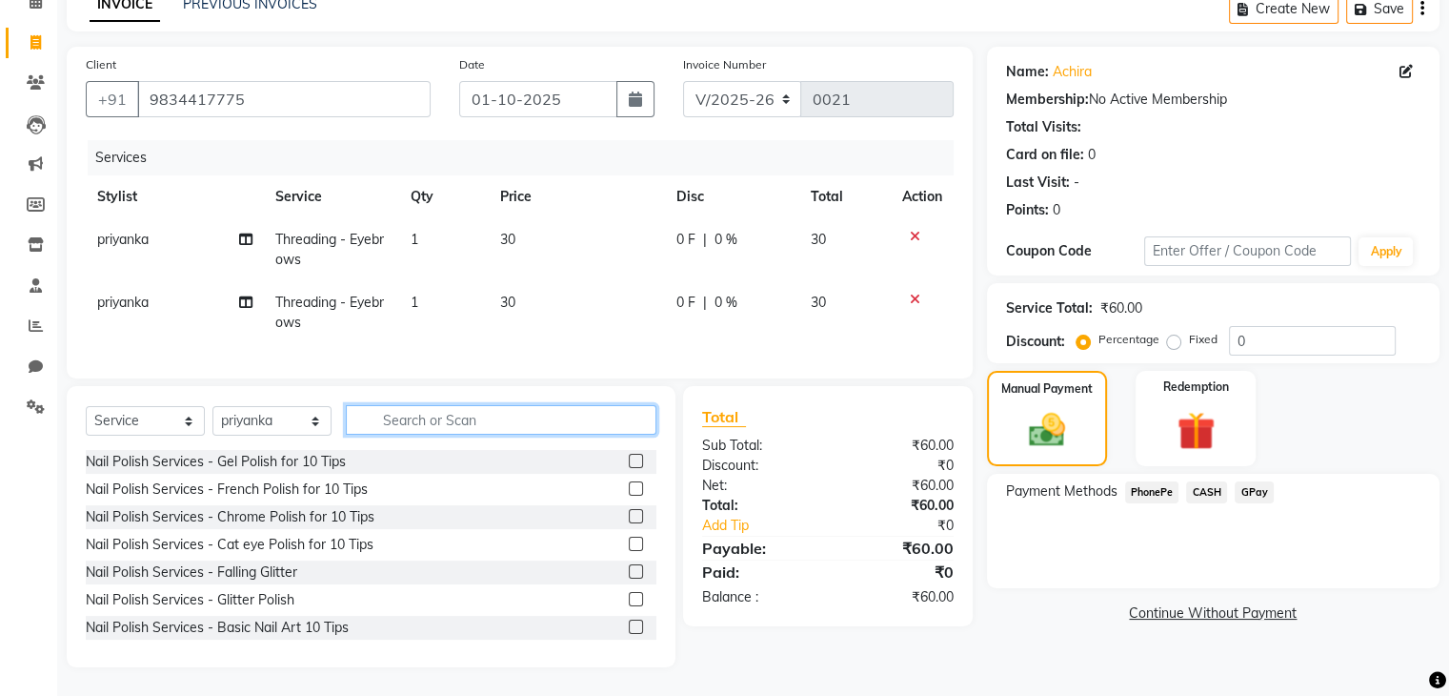
click at [480, 420] on input "text" at bounding box center [501, 420] width 311 height 30
click at [917, 293] on icon at bounding box center [915, 299] width 10 height 13
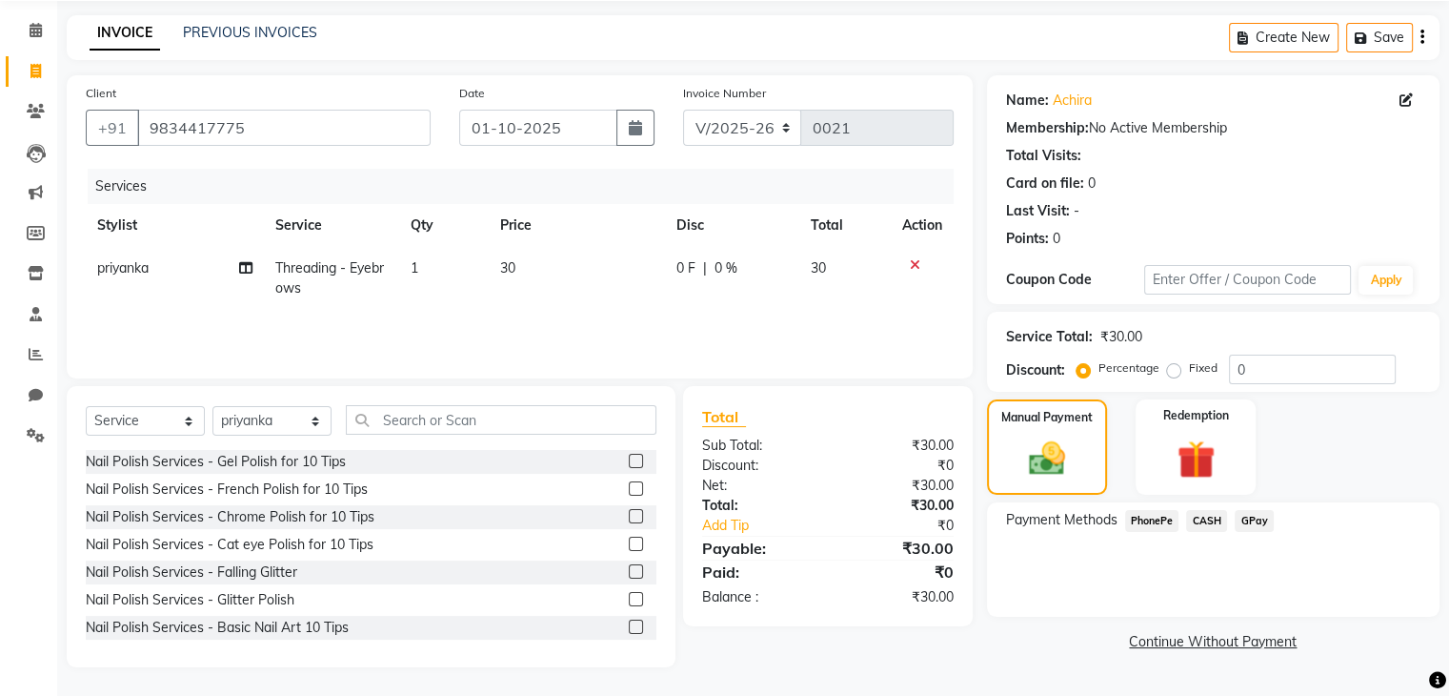
click at [1153, 523] on span "PhonePe" at bounding box center [1152, 521] width 54 height 22
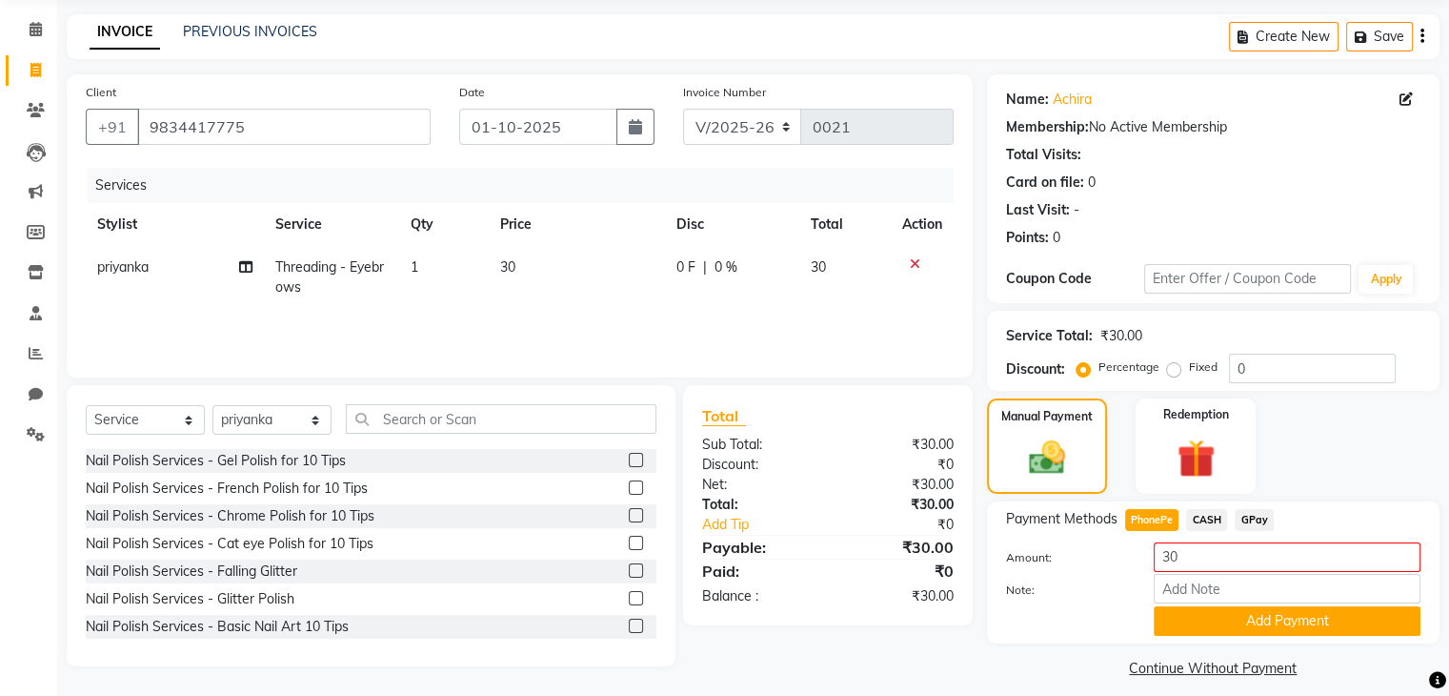
scroll to position [85, 0]
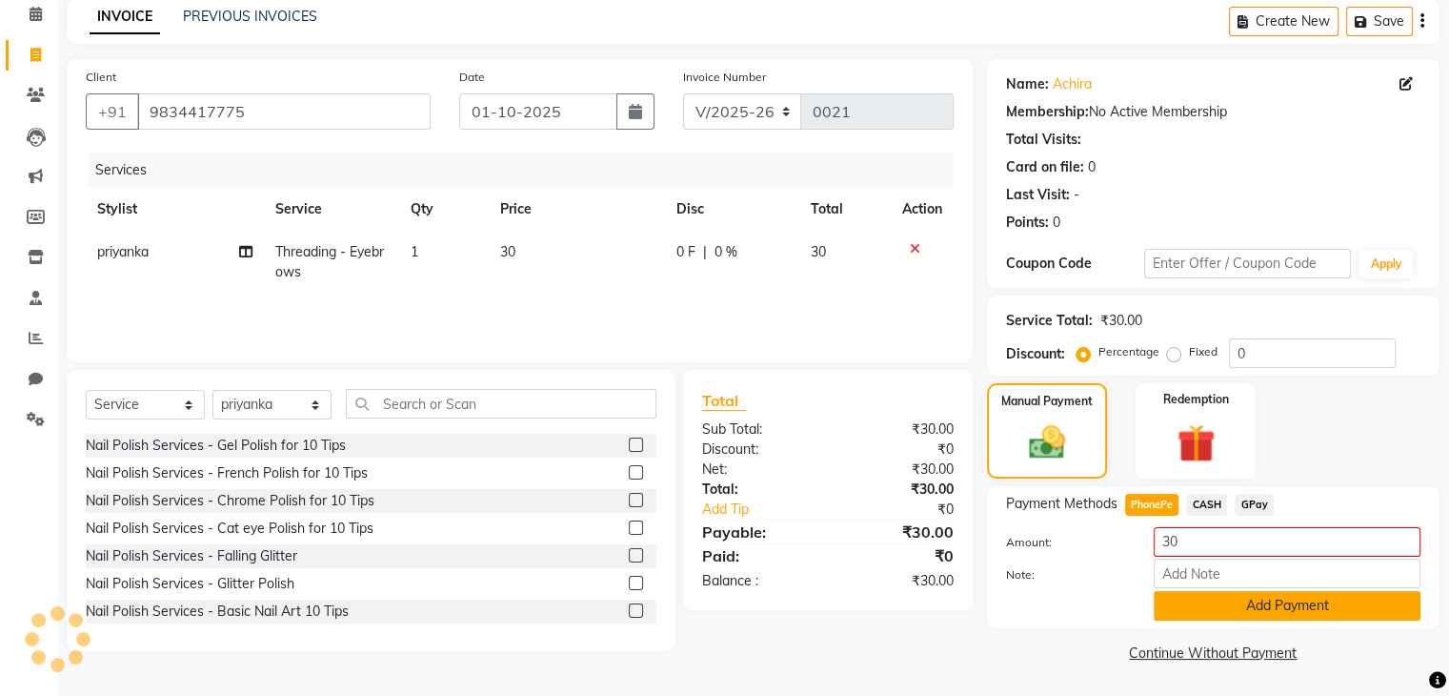
click at [1233, 608] on button "Add Payment" at bounding box center [1287, 606] width 267 height 30
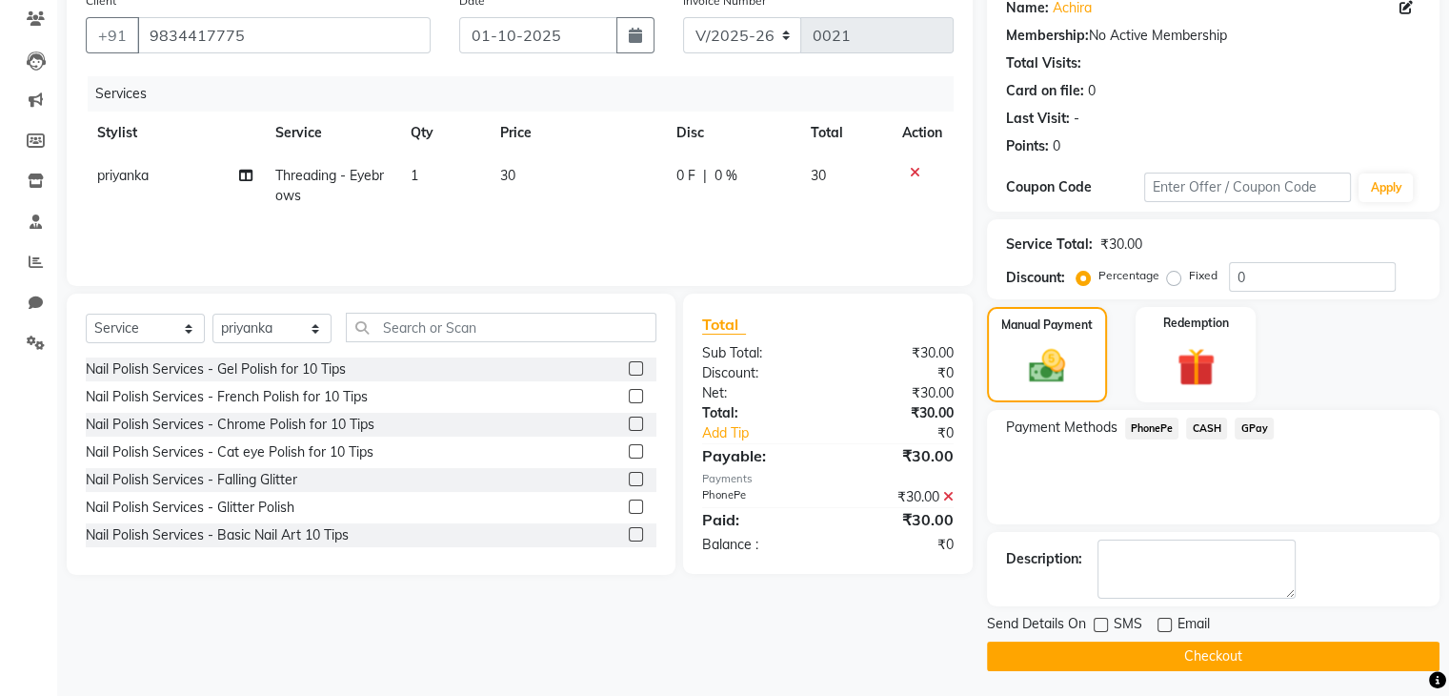
scroll to position [163, 0]
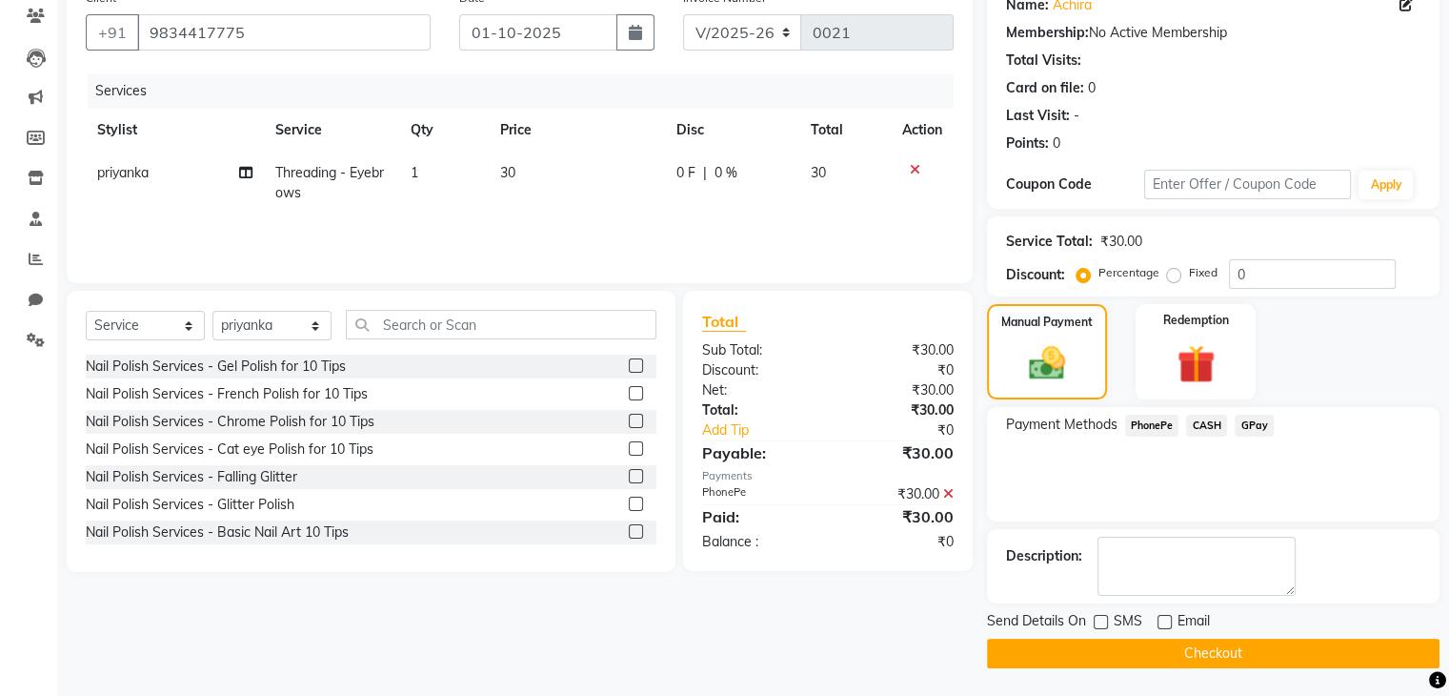
click at [1263, 656] on button "Checkout" at bounding box center [1213, 653] width 453 height 30
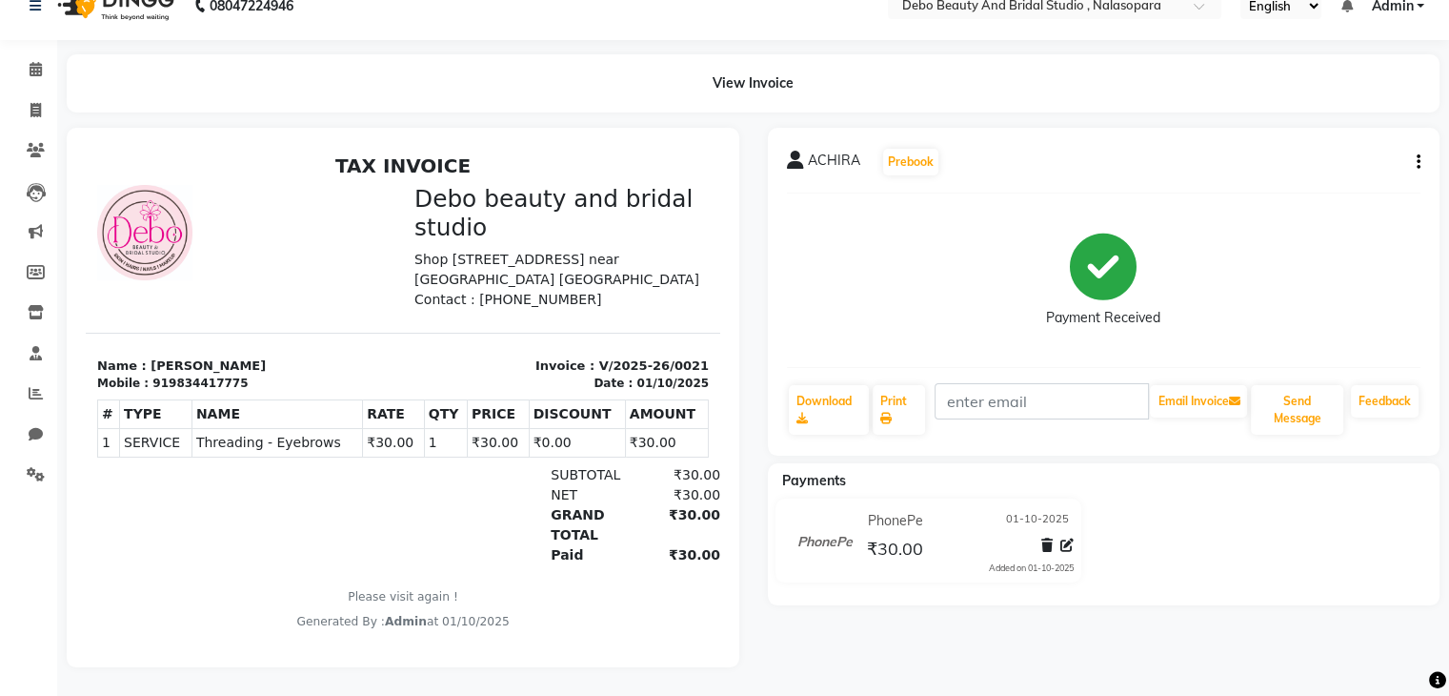
scroll to position [42, 0]
click at [158, 457] on td "SERVICE" at bounding box center [156, 443] width 72 height 29
click at [653, 429] on th "AMOUNT" at bounding box center [666, 414] width 83 height 29
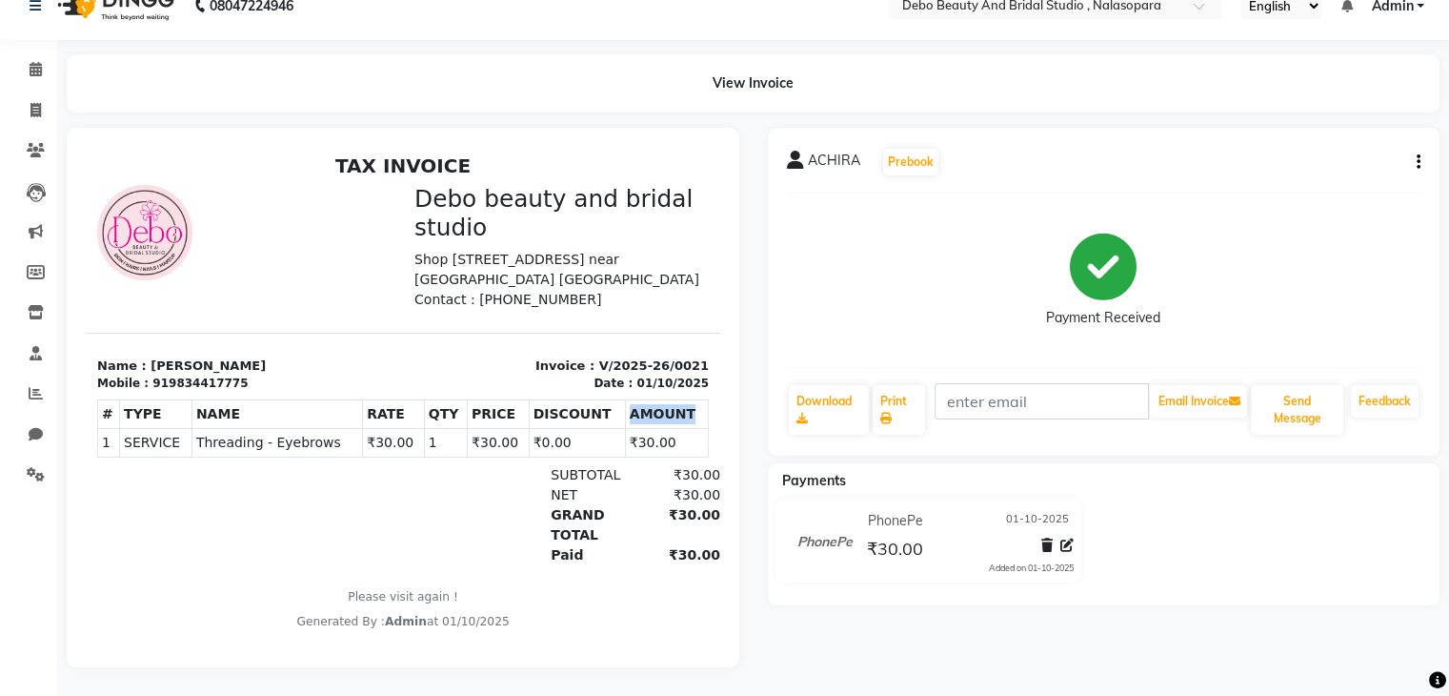
click at [653, 429] on th "AMOUNT" at bounding box center [666, 414] width 83 height 29
drag, startPoint x: 653, startPoint y: 441, endPoint x: 669, endPoint y: 445, distance: 16.6
click at [669, 429] on th "AMOUNT" at bounding box center [666, 414] width 83 height 29
click at [221, 453] on span "Threading - Eyebrows" at bounding box center [277, 443] width 162 height 20
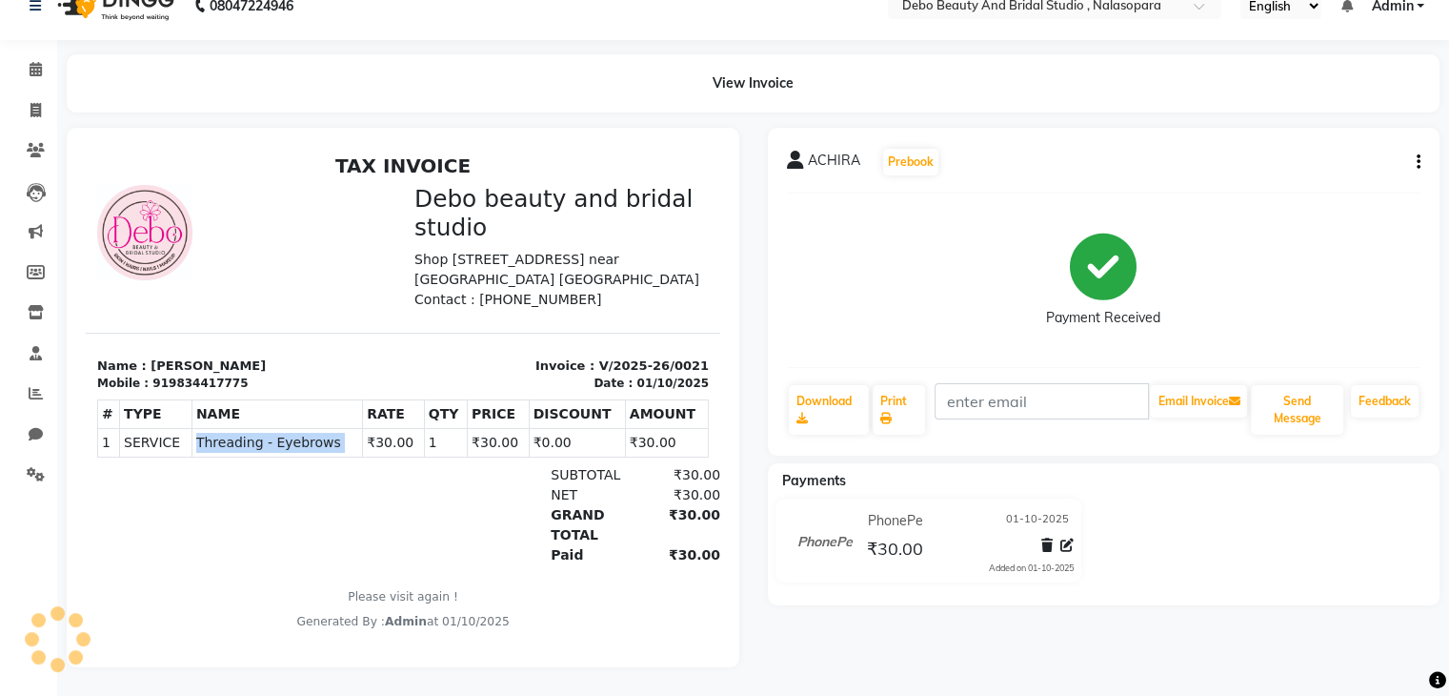
click at [221, 453] on span "Threading - Eyebrows" at bounding box center [277, 443] width 162 height 20
select select "service"
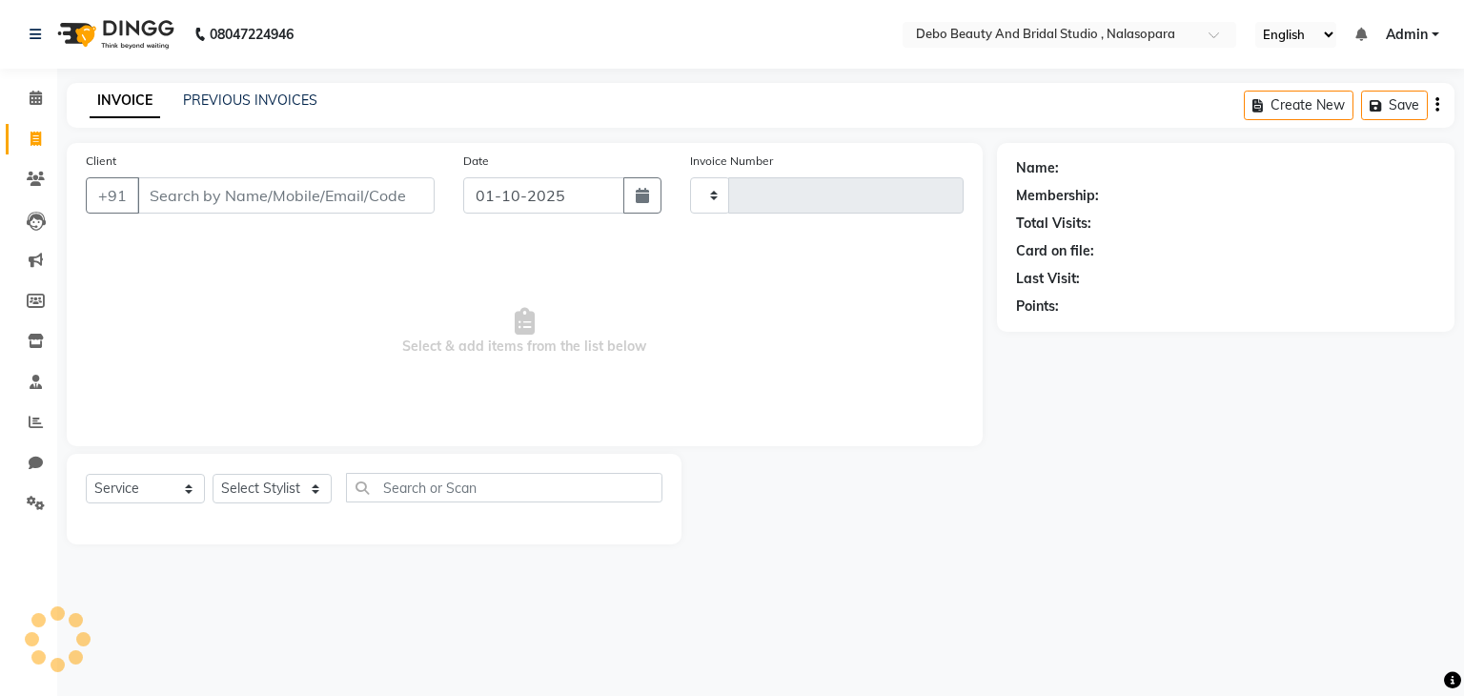
type input "0022"
select select "9026"
click at [293, 101] on link "PREVIOUS INVOICES" at bounding box center [250, 99] width 134 height 17
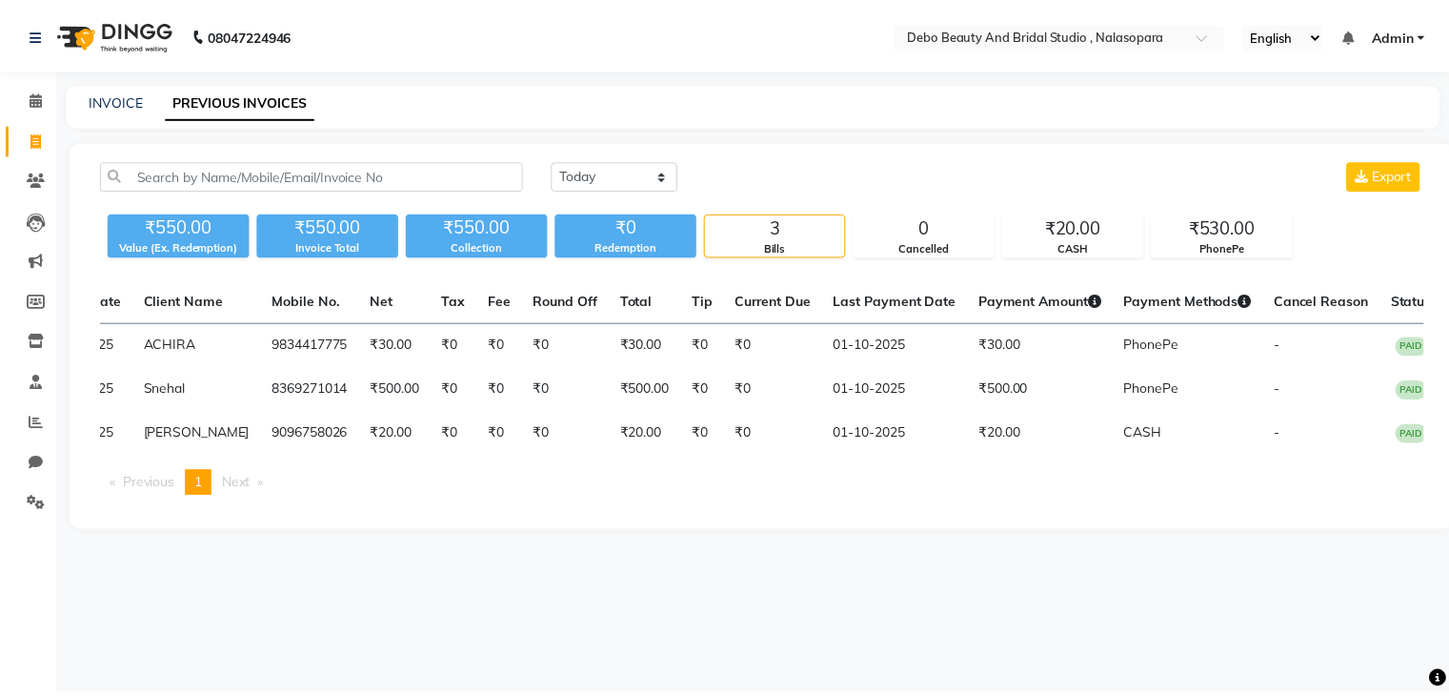
scroll to position [0, 179]
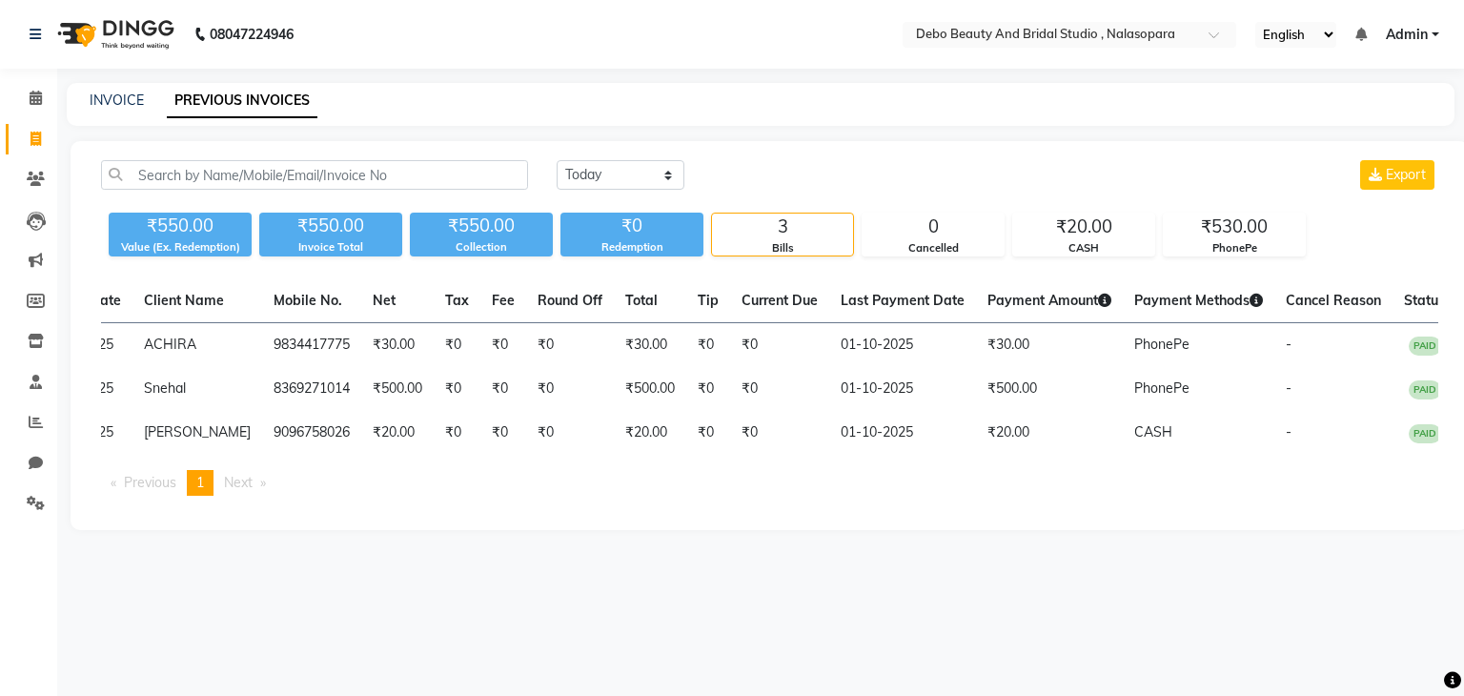
select select "service"
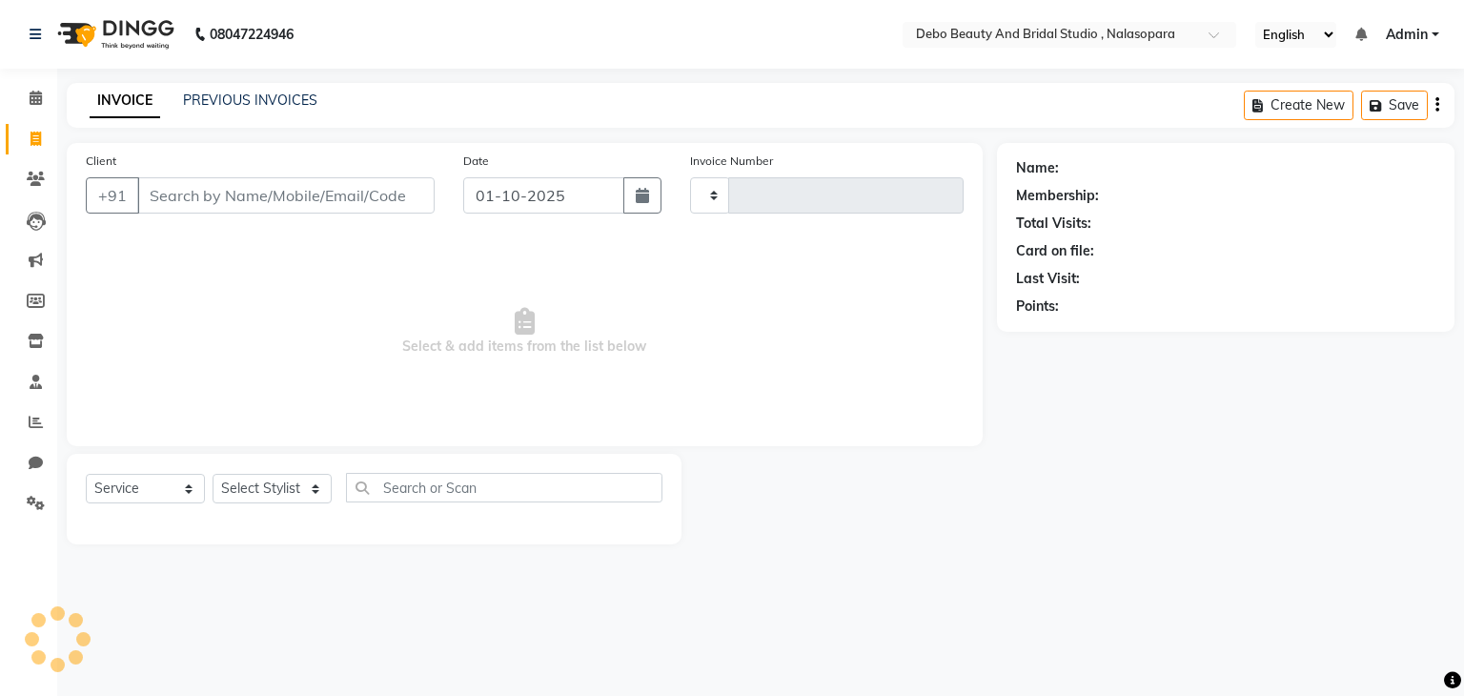
type input "0022"
select select "9026"
